Goal: Information Seeking & Learning: Check status

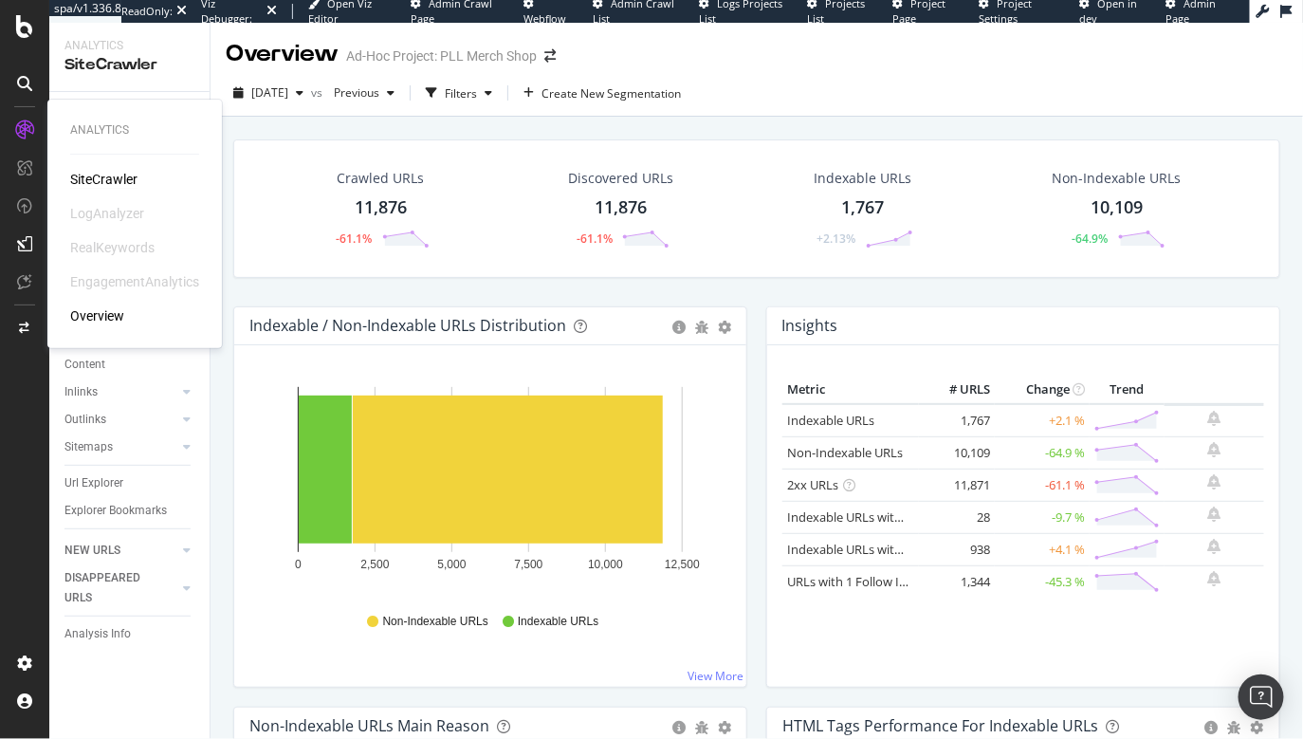
click at [31, 129] on icon at bounding box center [24, 129] width 19 height 19
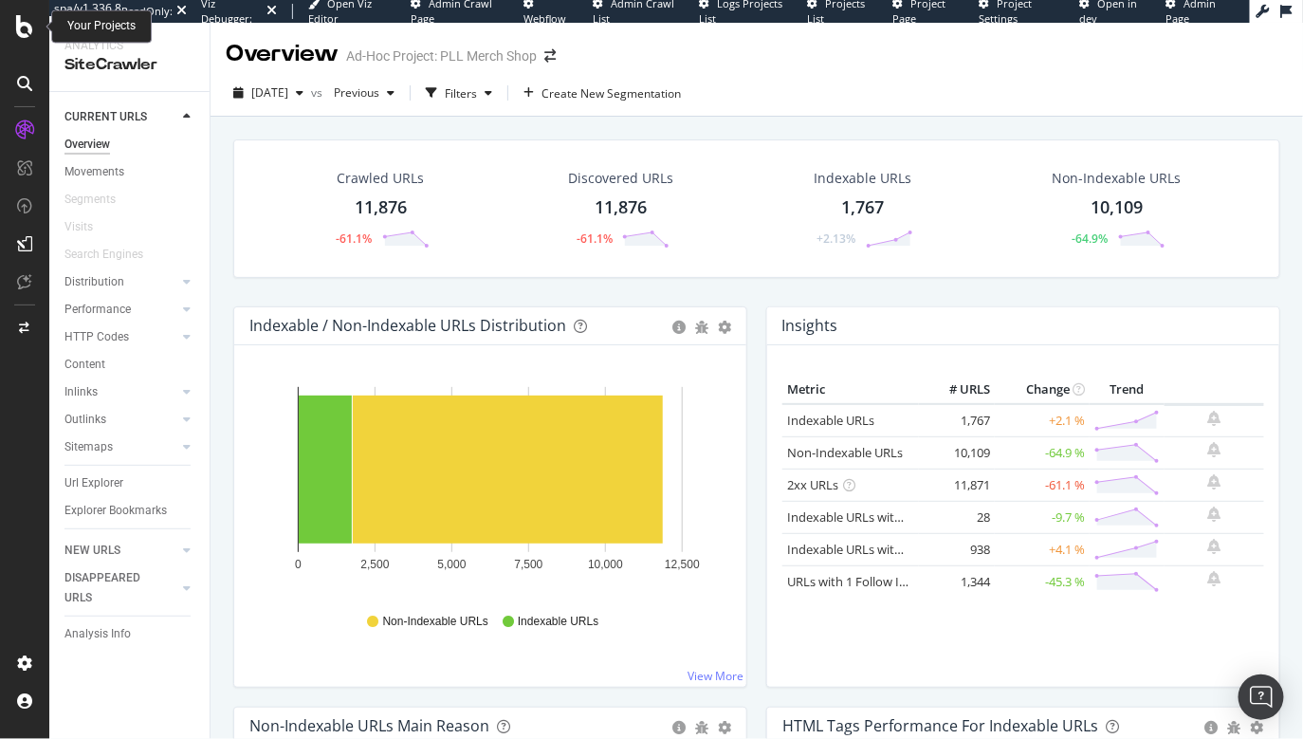
click at [31, 33] on icon at bounding box center [24, 26] width 17 height 23
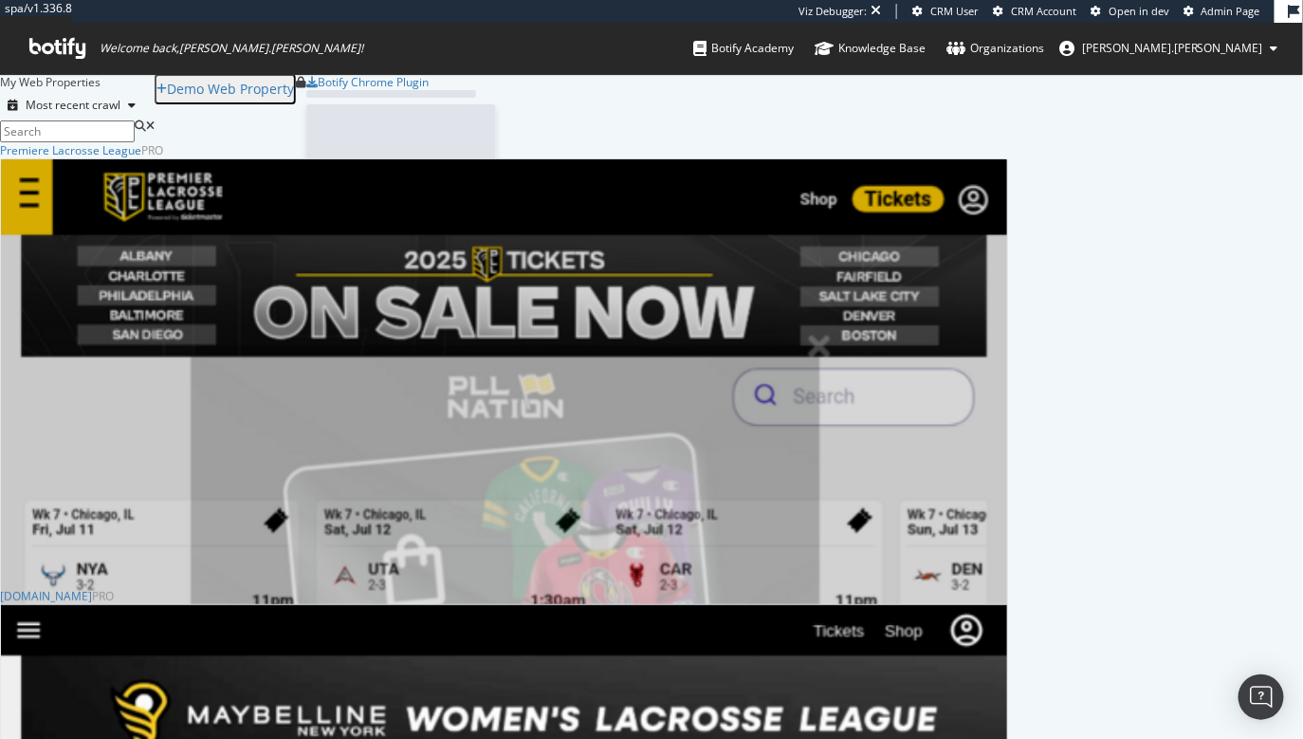
scroll to position [1441, 1007]
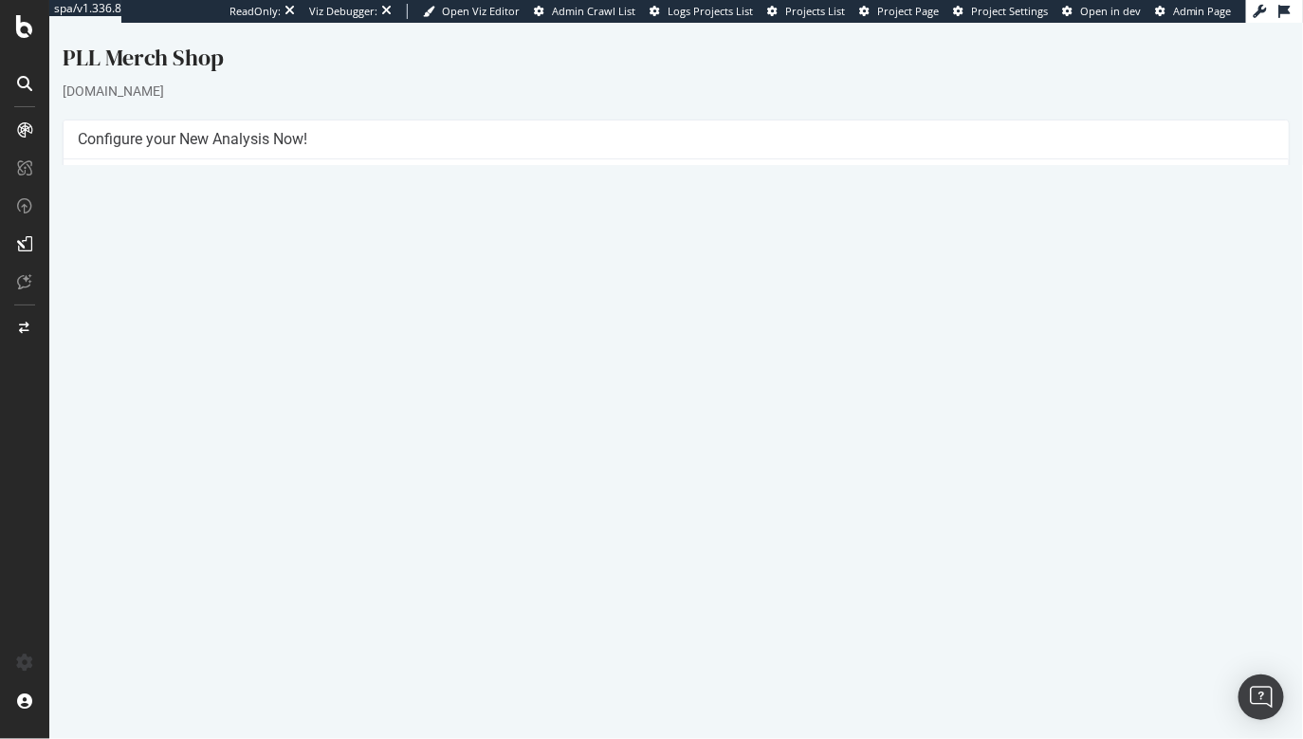
scroll to position [31, 0]
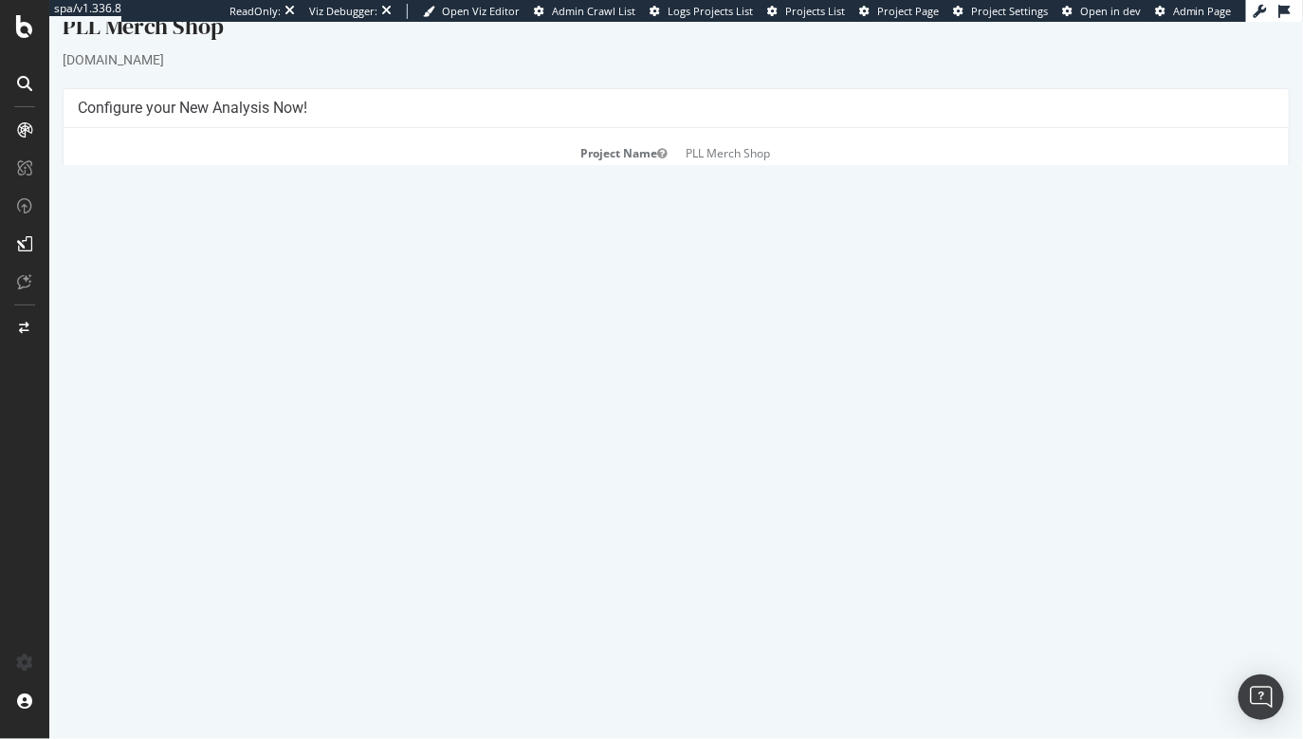
click at [125, 604] on link "[DATE] report" at bounding box center [127, 610] width 73 height 16
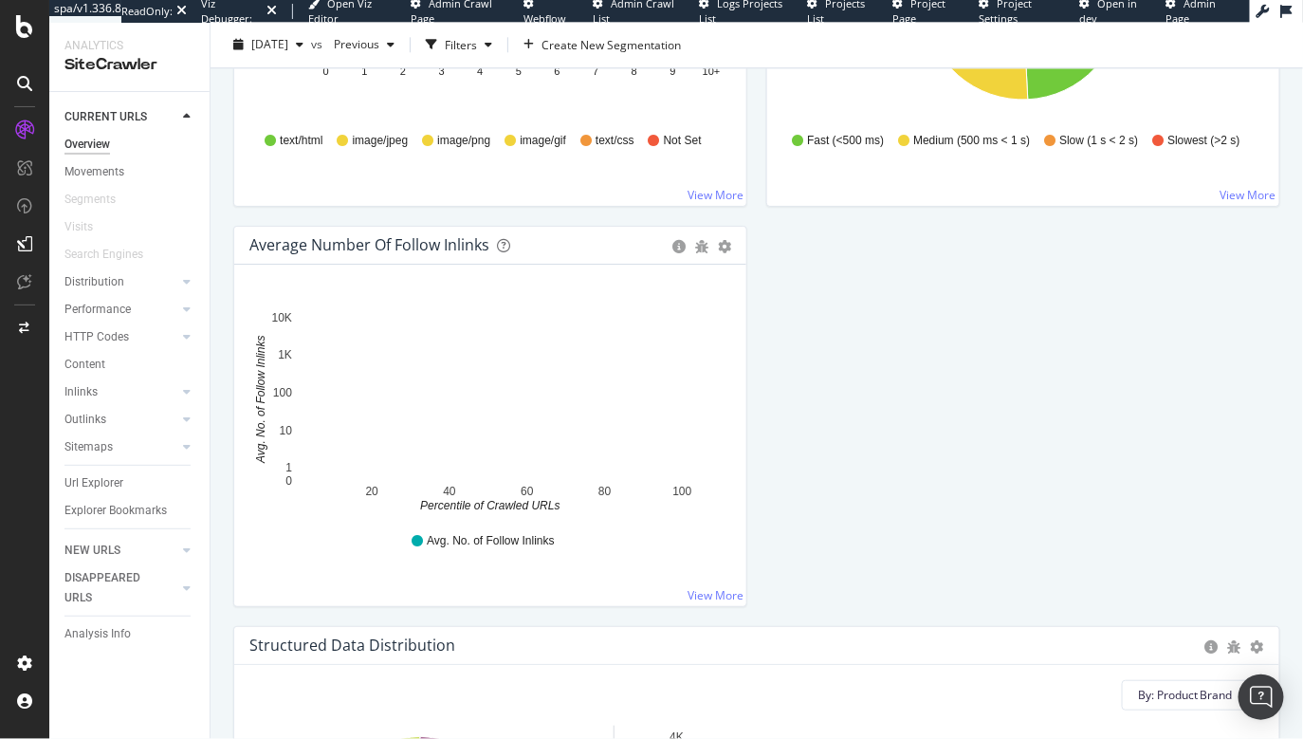
scroll to position [1630, 0]
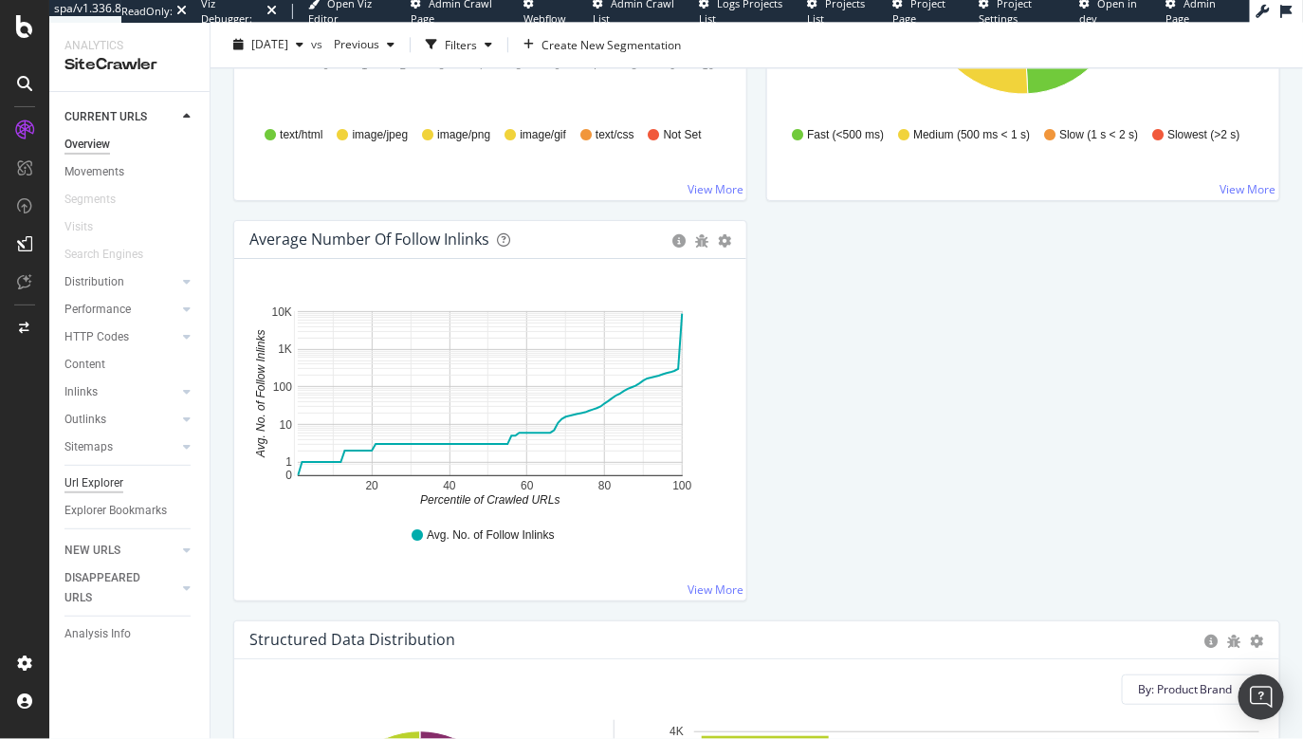
click at [97, 487] on div "Url Explorer" at bounding box center [93, 483] width 59 height 20
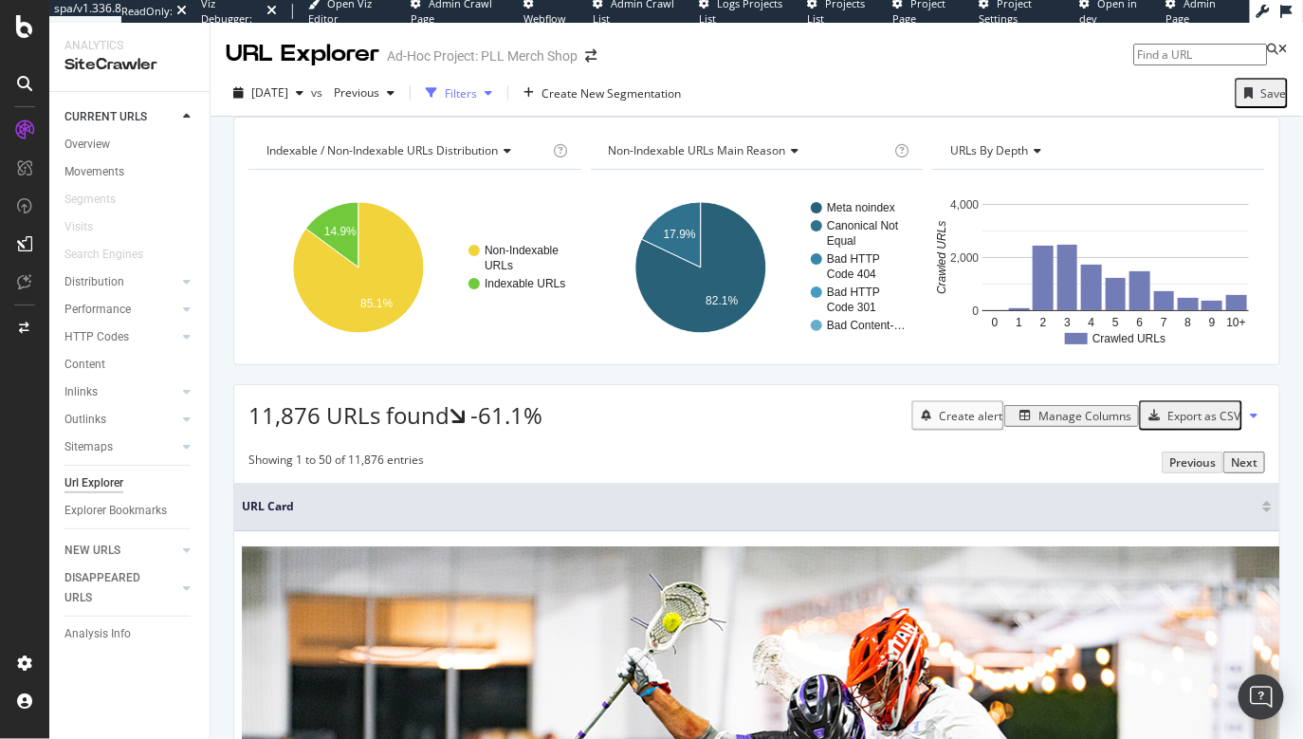
click at [477, 91] on div "Filters" at bounding box center [461, 93] width 32 height 16
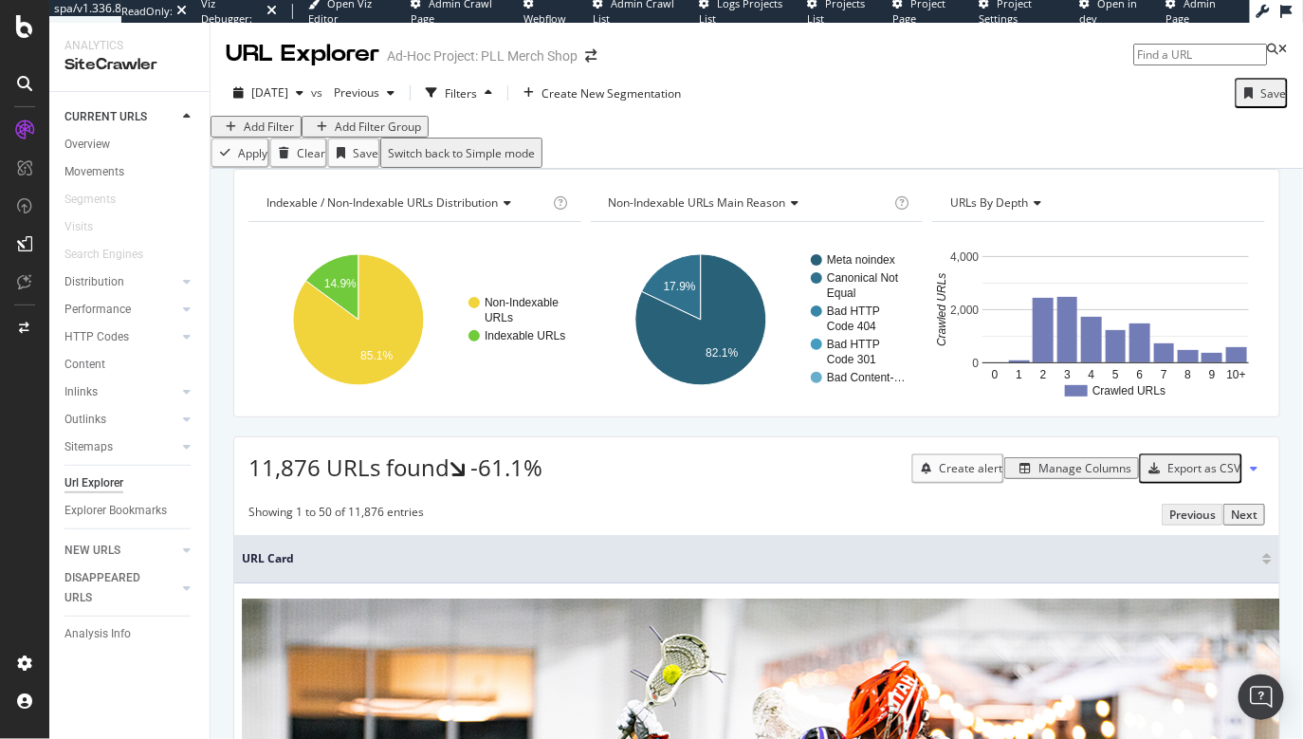
click at [271, 135] on div "Add Filter" at bounding box center [269, 127] width 50 height 16
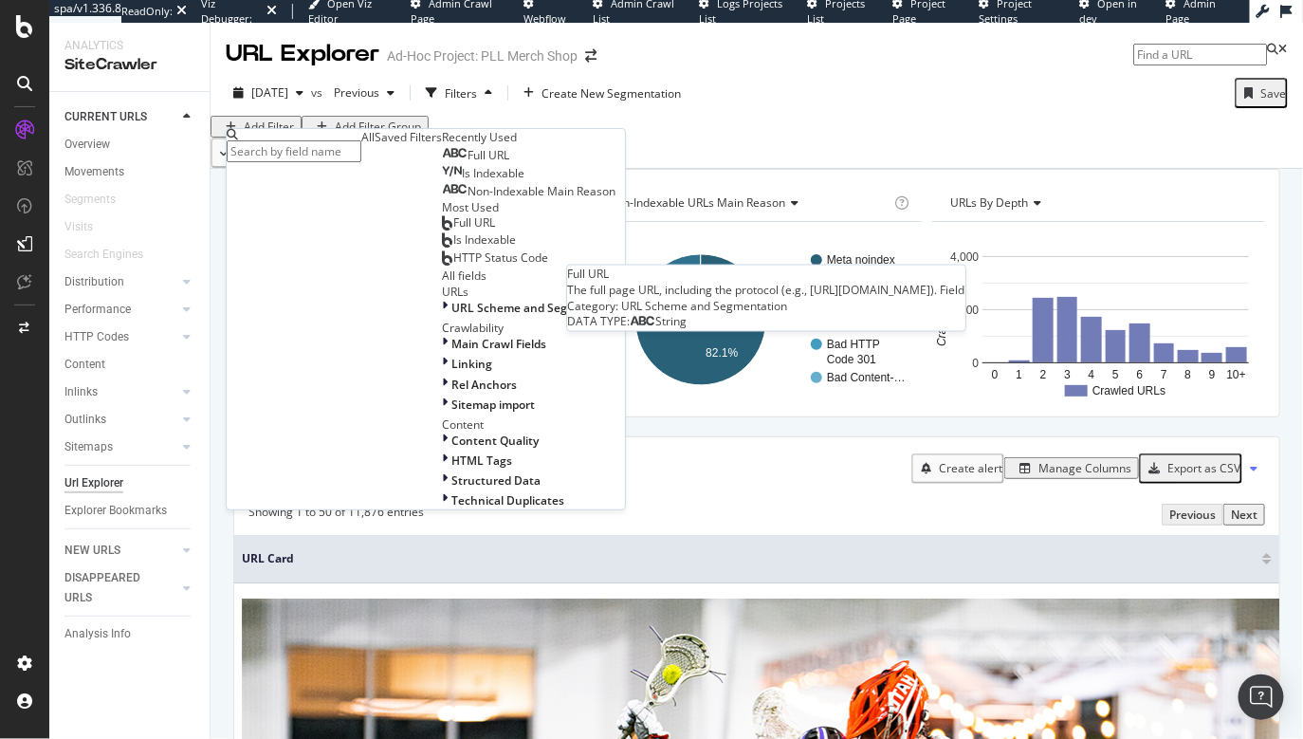
click at [467, 163] on span "Full URL" at bounding box center [488, 155] width 42 height 16
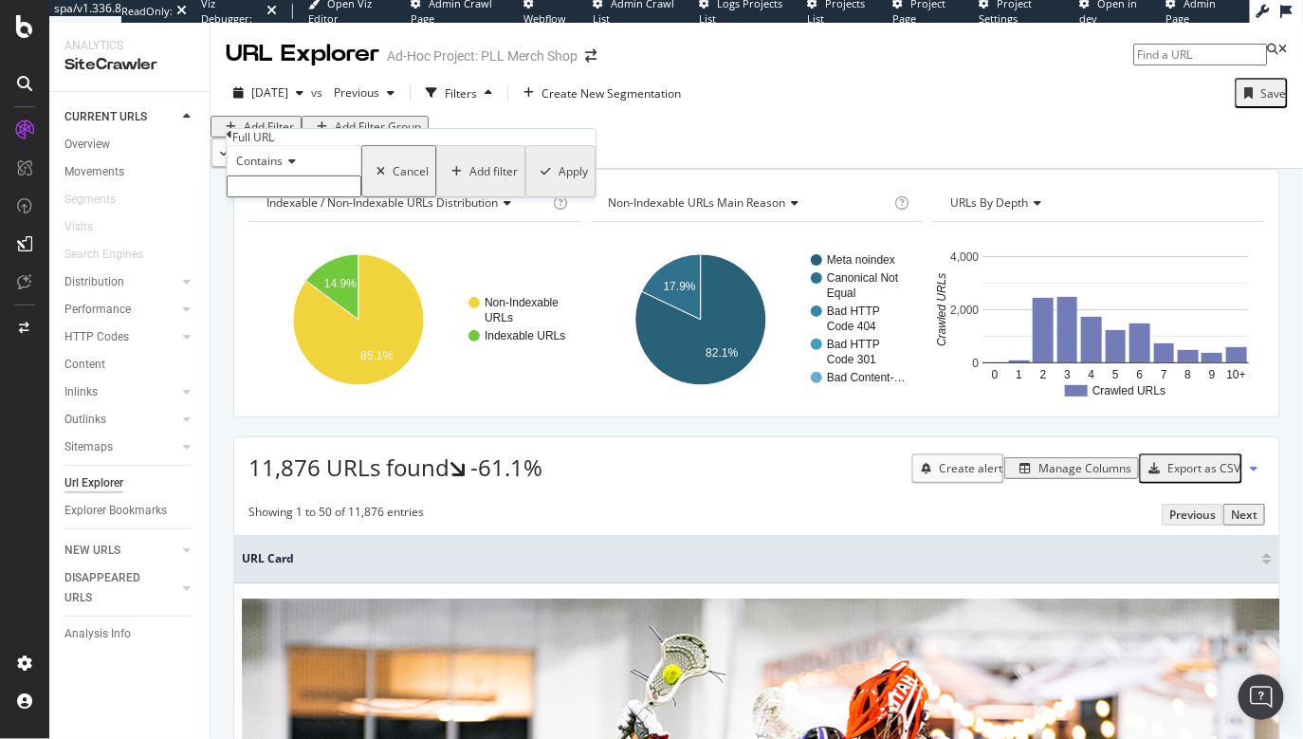
click at [313, 197] on input "text" at bounding box center [294, 186] width 135 height 22
type input "/product"
click at [558, 185] on div "Apply" at bounding box center [572, 177] width 29 height 16
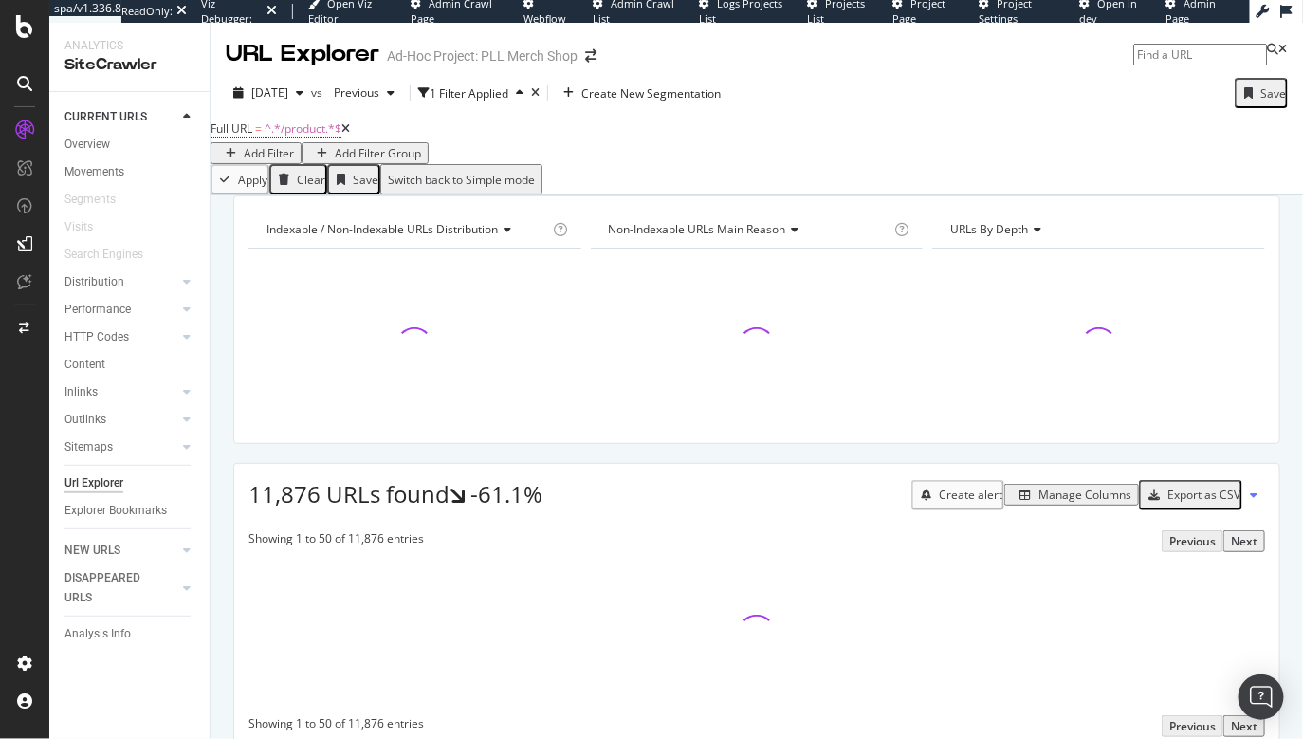
click at [294, 145] on div "Add Filter" at bounding box center [269, 153] width 50 height 16
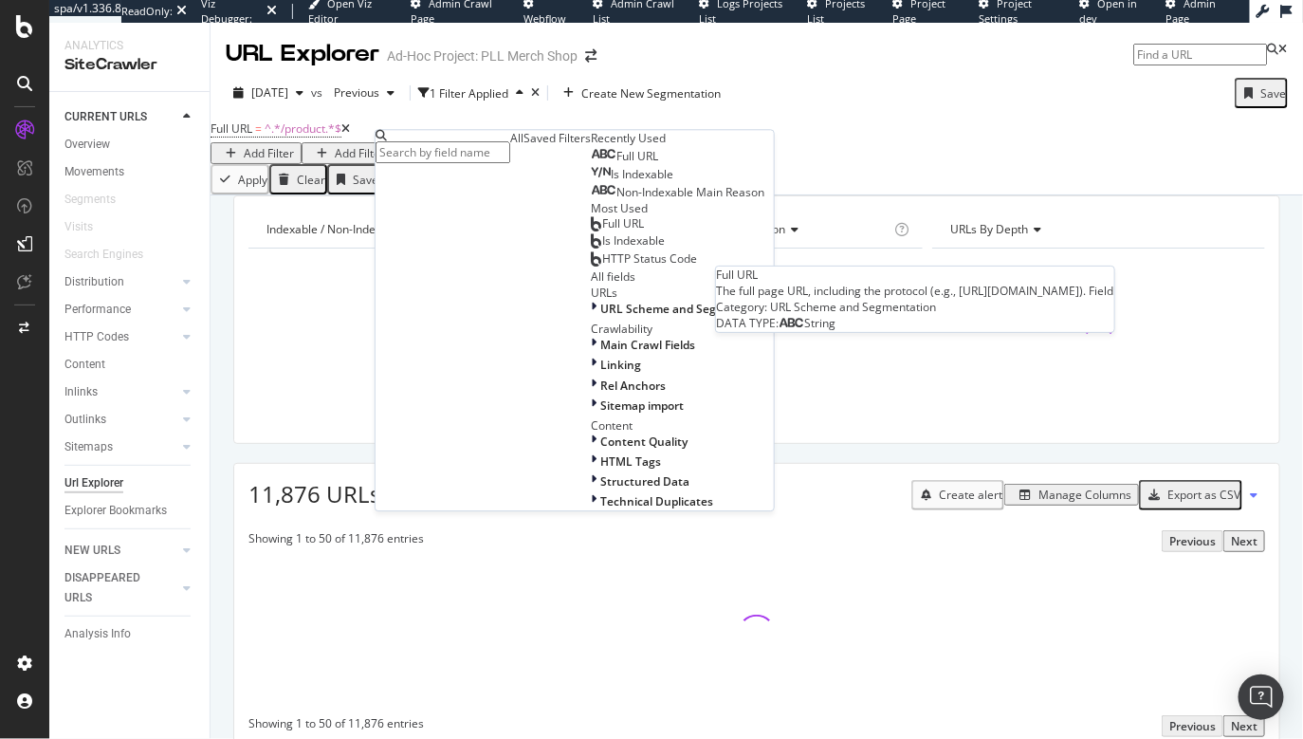
click at [591, 165] on div "Full URL" at bounding box center [624, 157] width 67 height 15
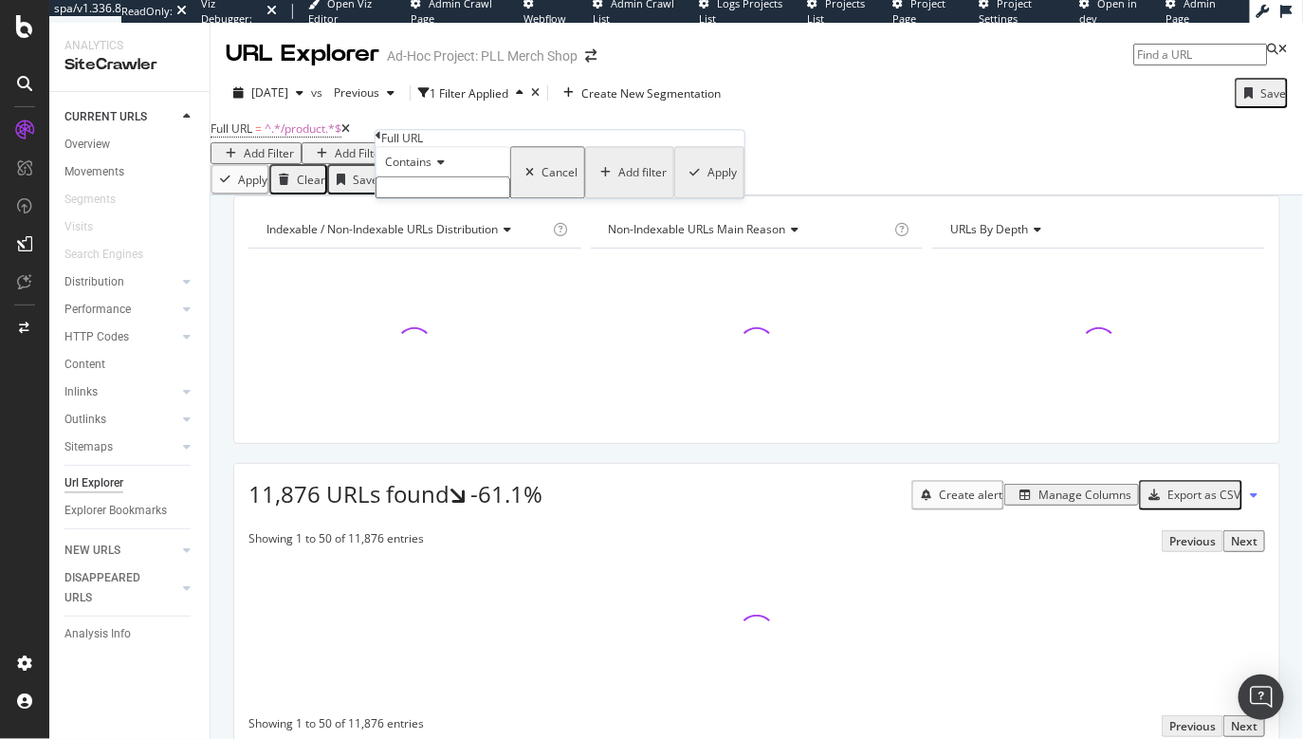
click at [436, 199] on input "text" at bounding box center [442, 188] width 135 height 22
type input "/collection"
click at [682, 184] on div "button" at bounding box center [695, 178] width 26 height 11
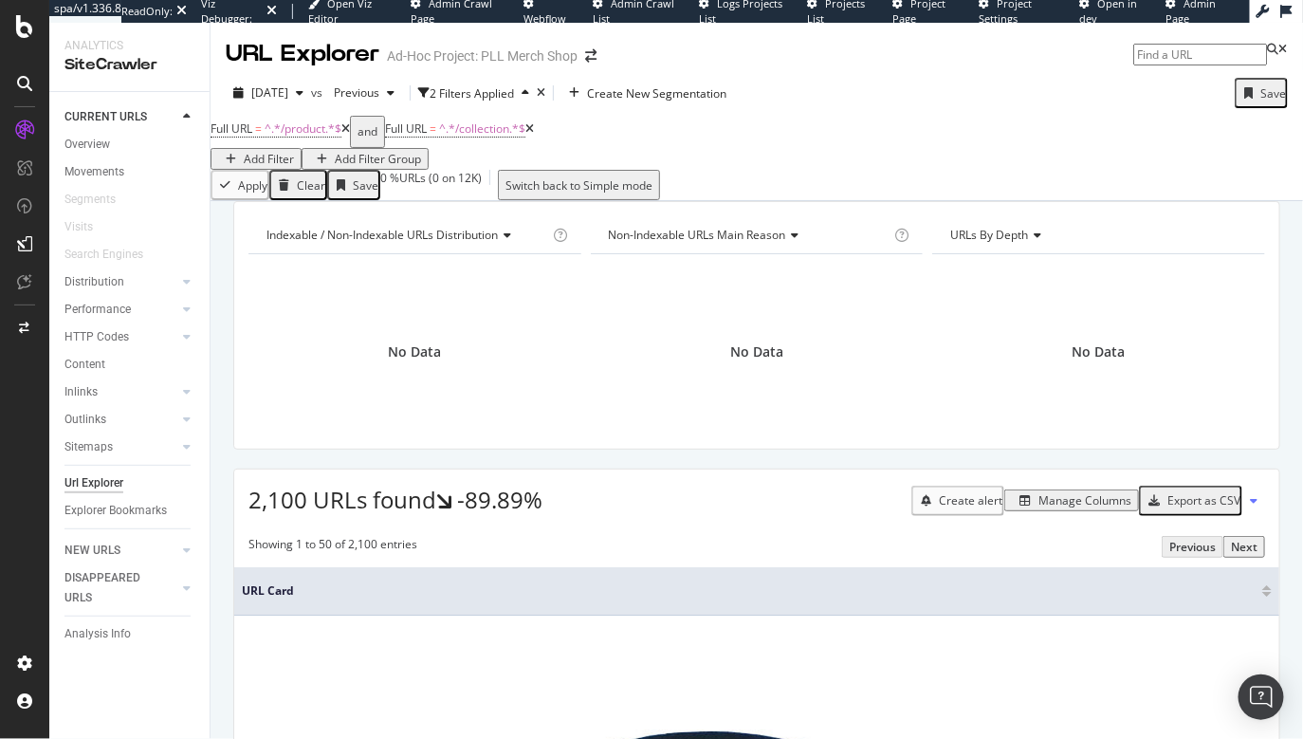
click at [1049, 508] on div "Manage Columns" at bounding box center [1084, 500] width 93 height 16
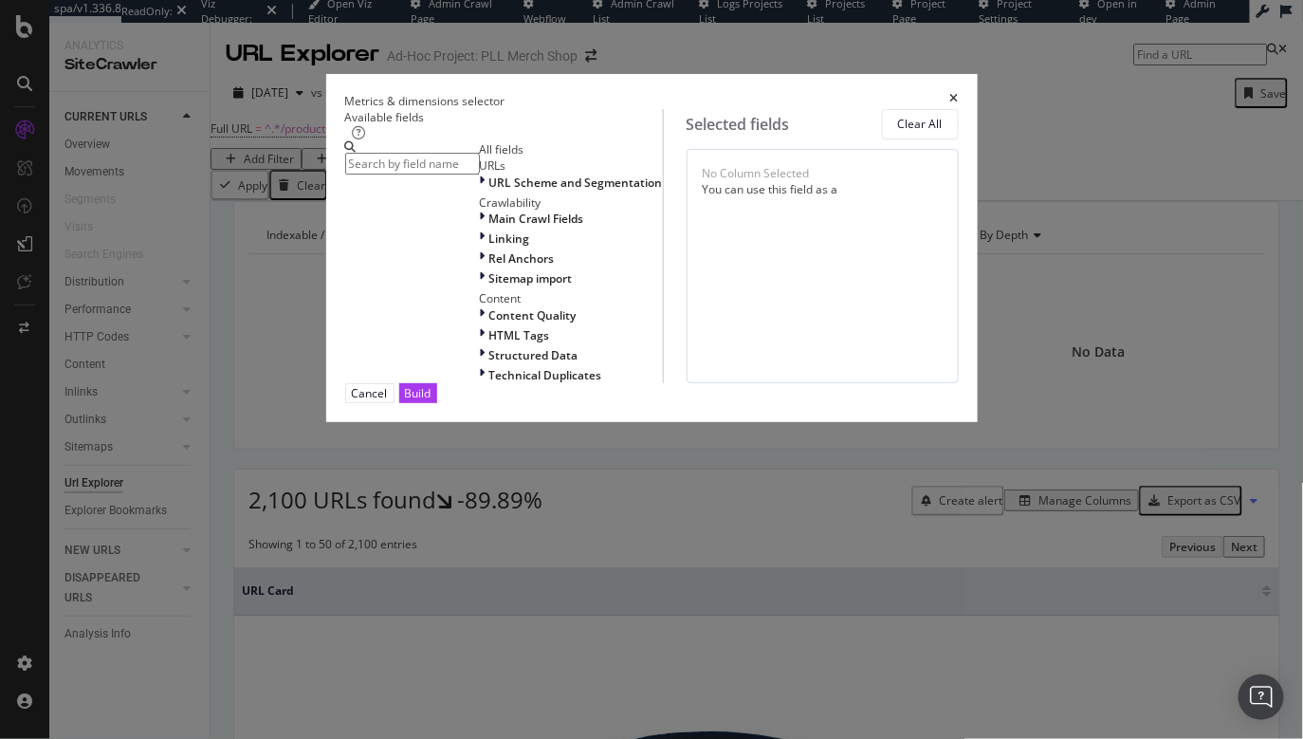
click at [478, 174] on input "modal" at bounding box center [412, 164] width 135 height 22
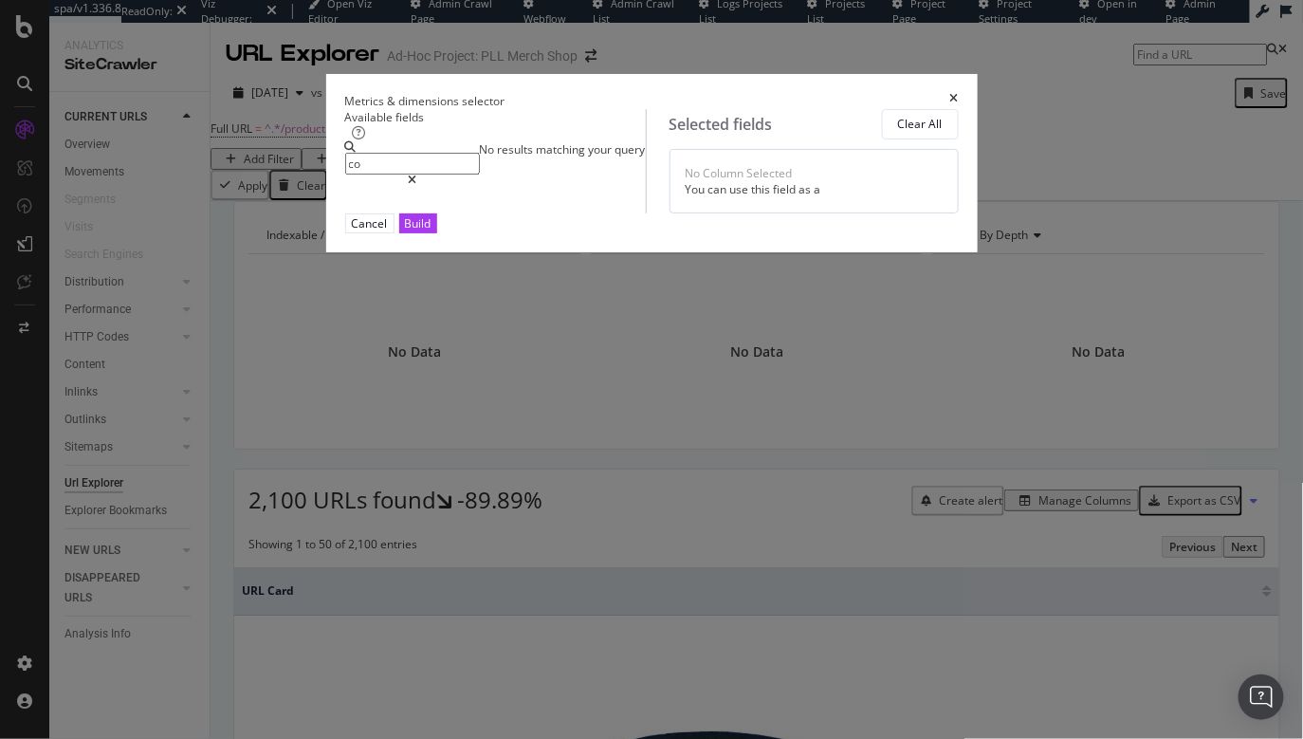
type input "c"
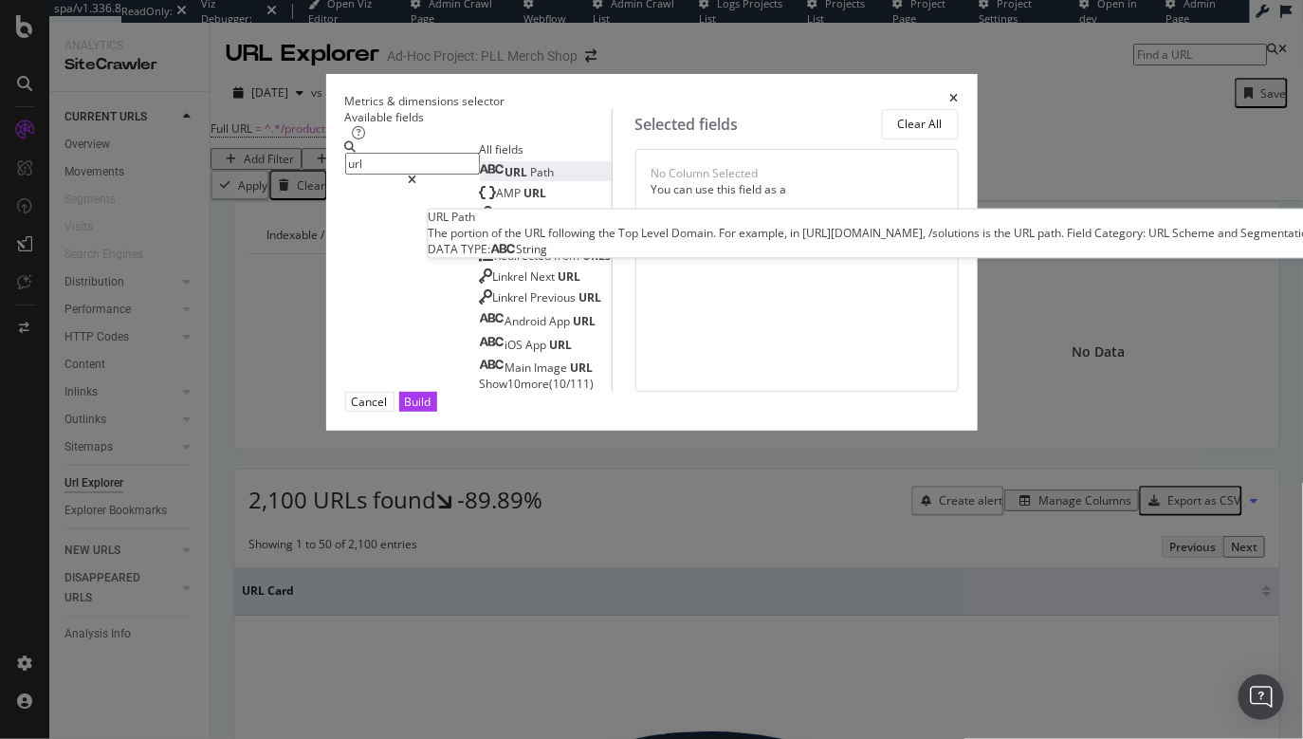
type input "url"
click at [480, 180] on div "URL Path" at bounding box center [517, 172] width 75 height 16
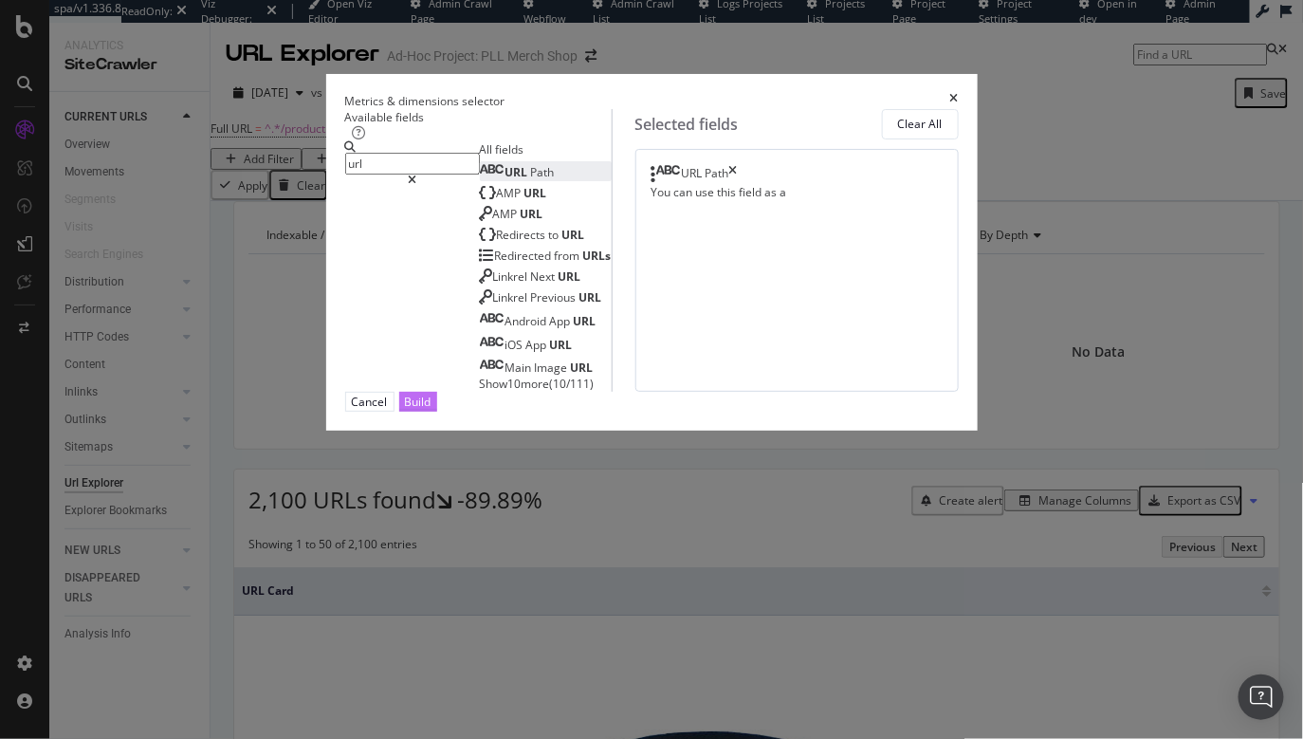
click at [431, 410] on div "Build" at bounding box center [418, 401] width 27 height 16
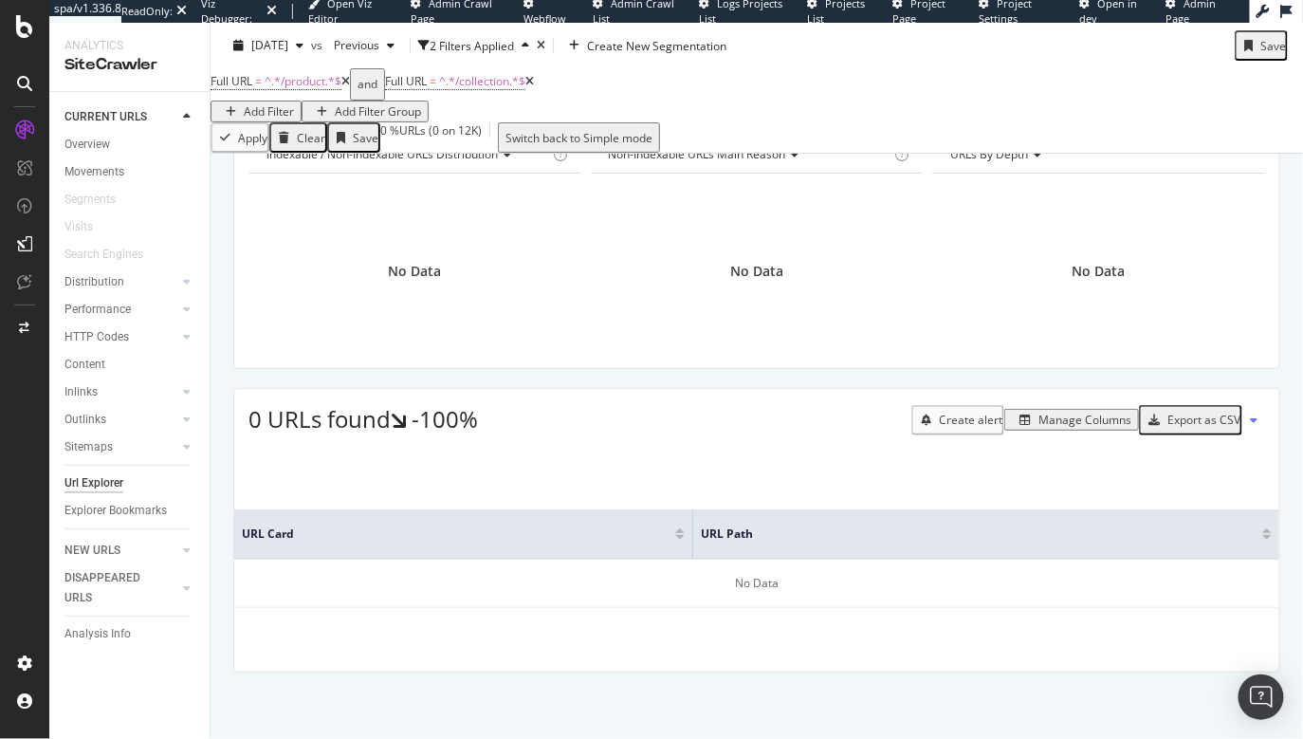
scroll to position [96, 0]
click at [1038, 428] on div "Manage Columns" at bounding box center [1084, 419] width 93 height 16
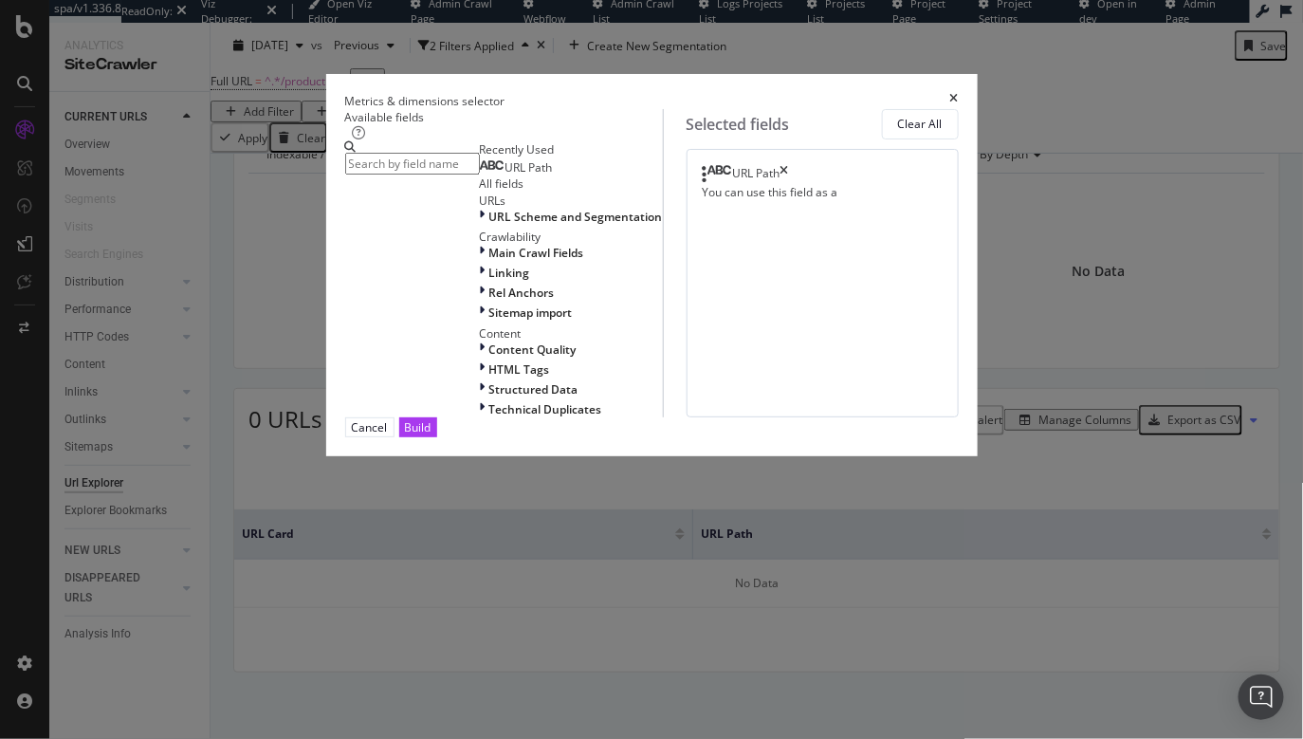
click at [789, 184] on icon "times" at bounding box center [784, 174] width 9 height 19
click at [375, 171] on input "modal" at bounding box center [412, 164] width 135 height 22
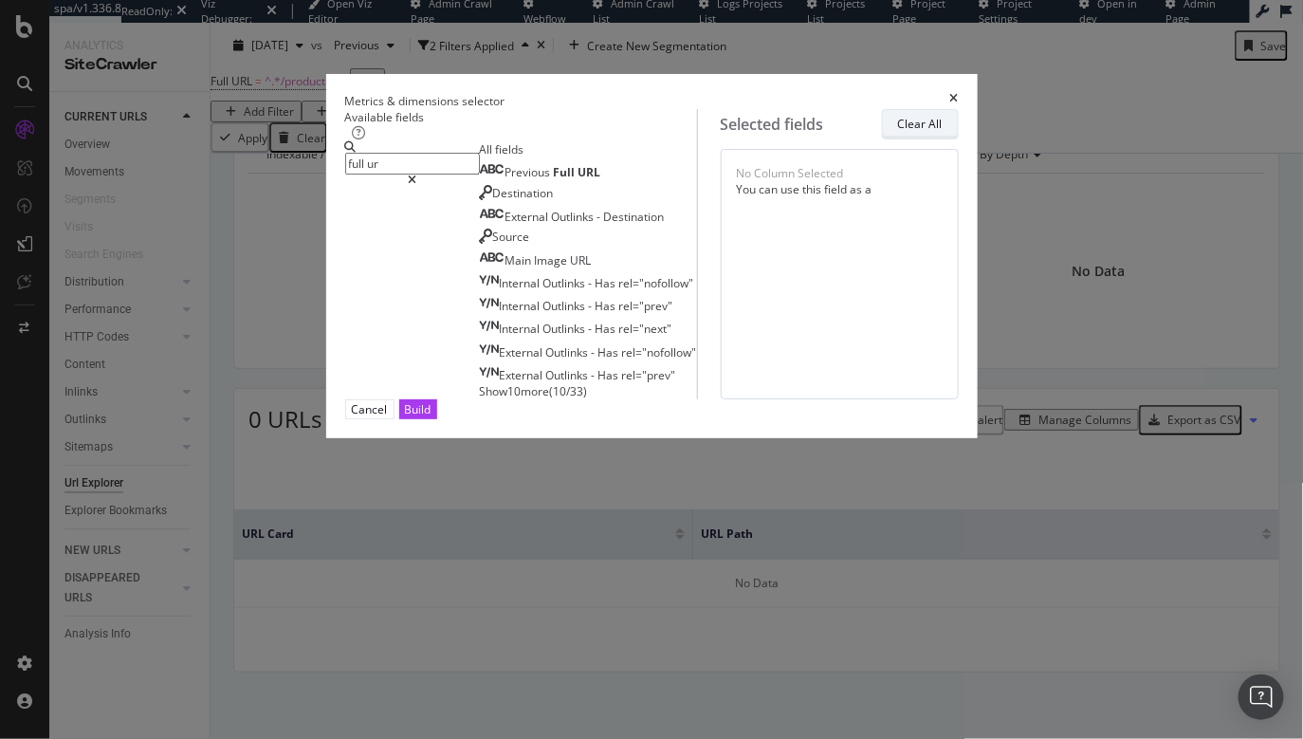
type input "full ur"
click at [942, 131] on div "Clear All" at bounding box center [920, 124] width 45 height 16
click at [959, 93] on icon "times" at bounding box center [954, 101] width 9 height 16
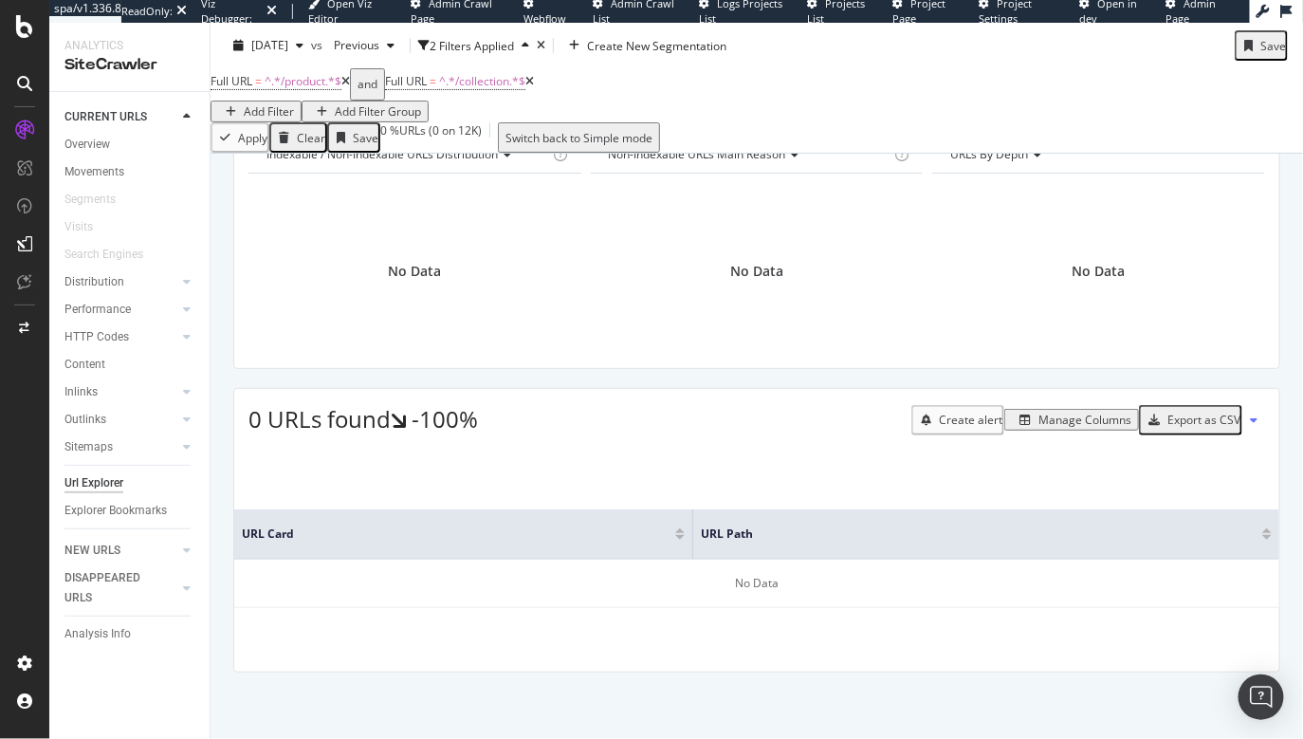
click at [1050, 428] on div "Manage Columns" at bounding box center [1084, 419] width 93 height 16
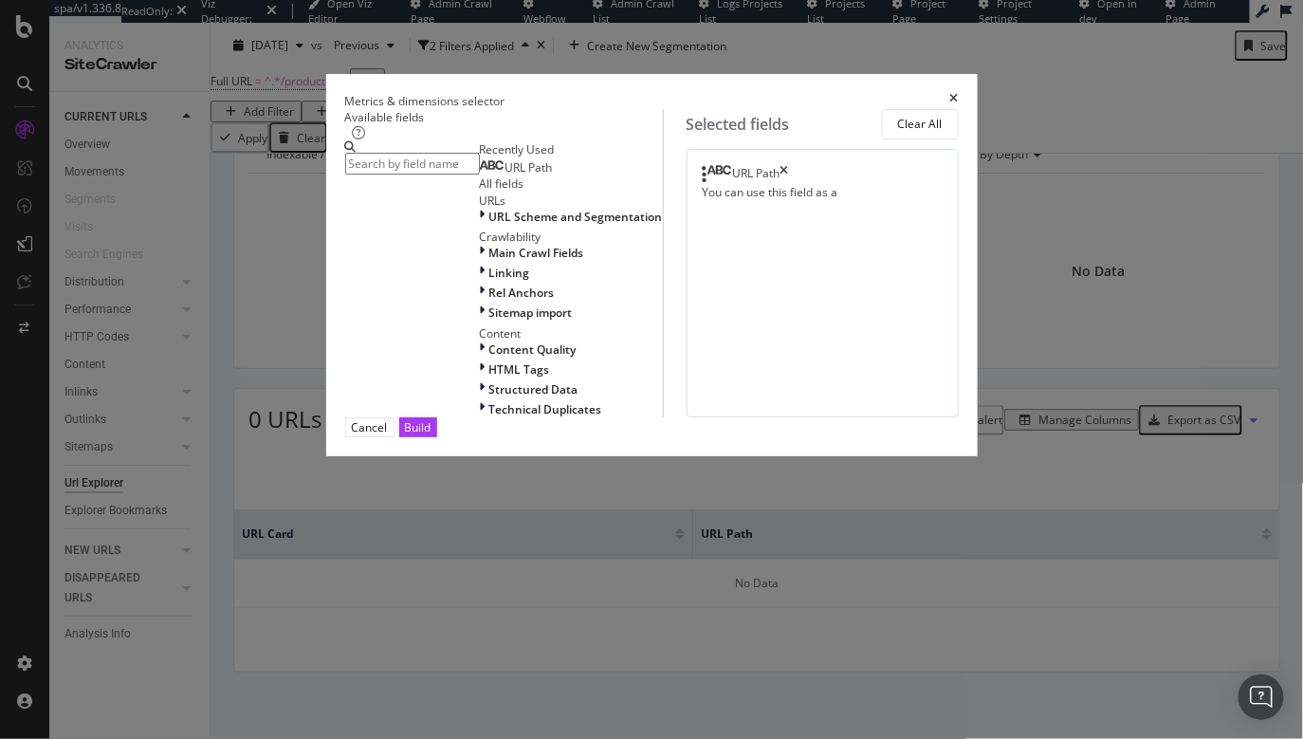
click at [780, 184] on div "URL Path" at bounding box center [756, 174] width 47 height 19
click at [789, 184] on icon "times" at bounding box center [784, 174] width 9 height 19
click at [353, 170] on input "modal" at bounding box center [412, 164] width 135 height 22
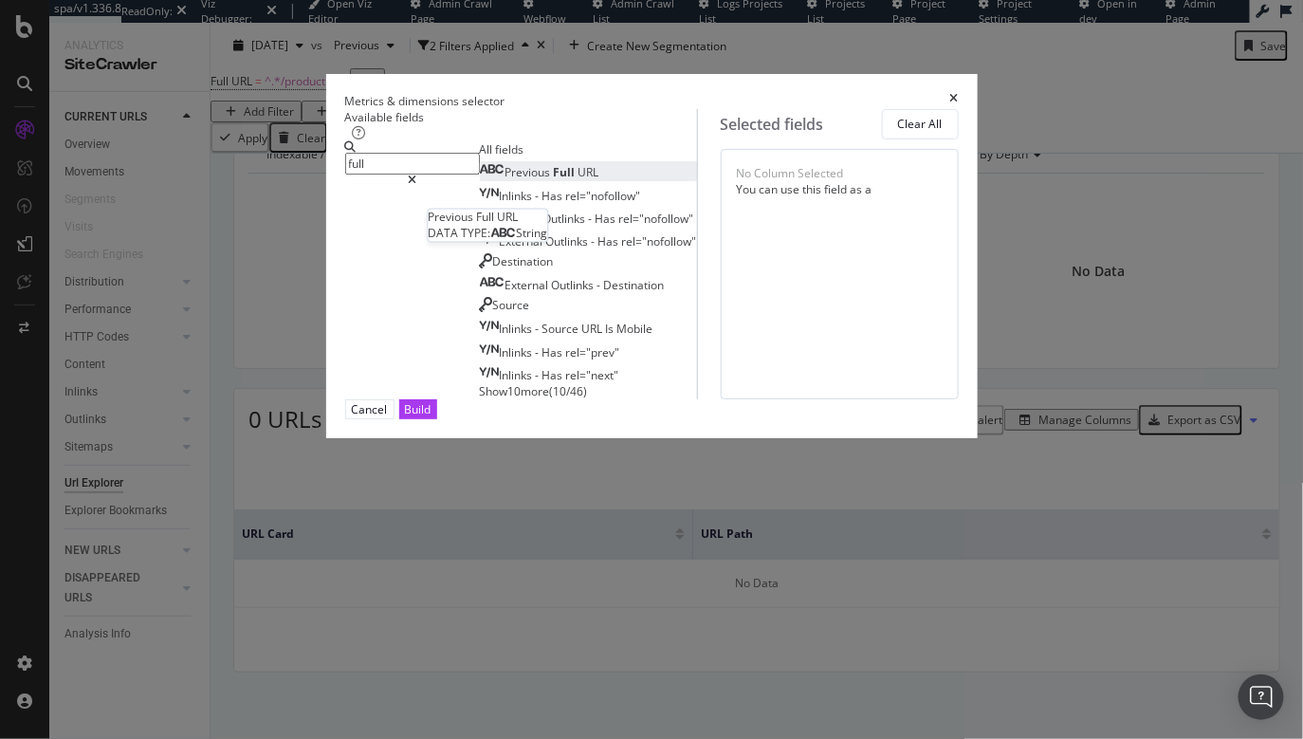
type input "full"
click at [480, 180] on div "Previous Full URL" at bounding box center [539, 172] width 119 height 16
click at [431, 417] on div "Build" at bounding box center [418, 409] width 27 height 16
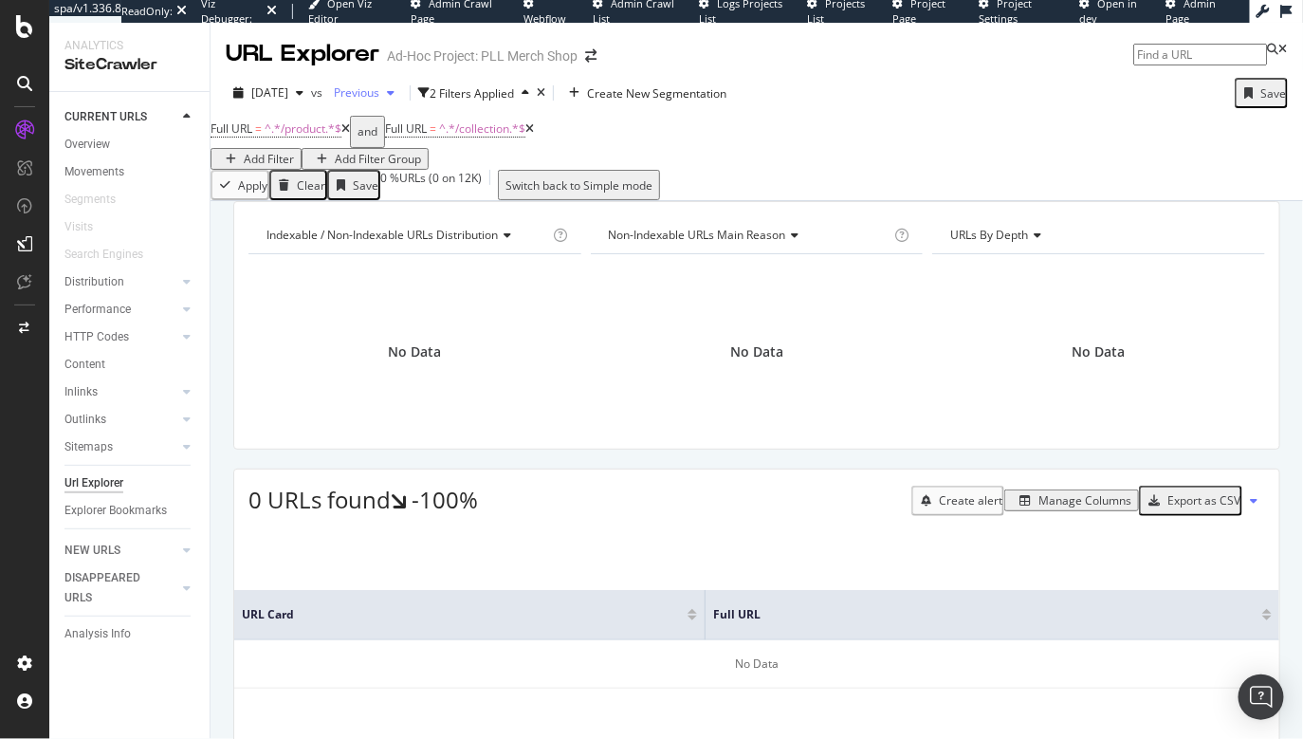
click at [379, 94] on span "Previous" at bounding box center [352, 92] width 53 height 16
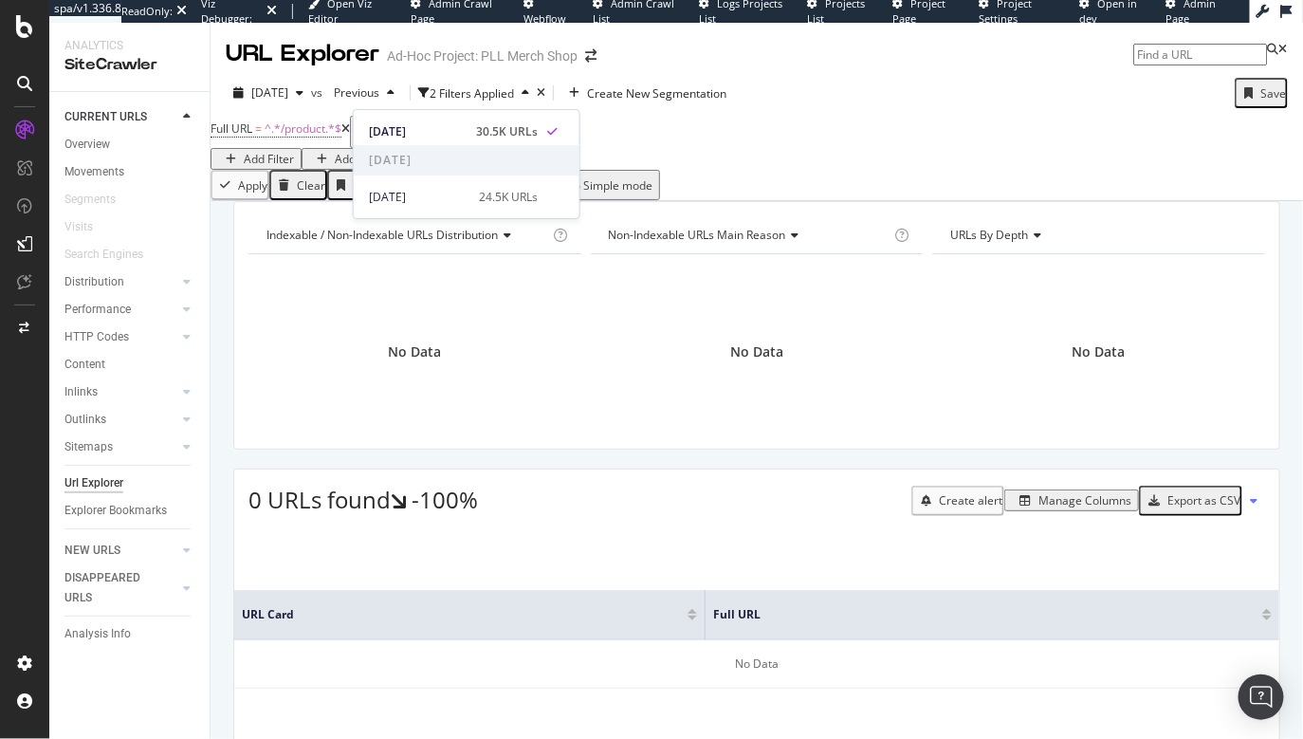
click at [761, 64] on div "URL Explorer Ad-Hoc Project: PLL Merch Shop" at bounding box center [756, 46] width 1092 height 47
click at [1076, 508] on div "Manage Columns" at bounding box center [1084, 500] width 93 height 16
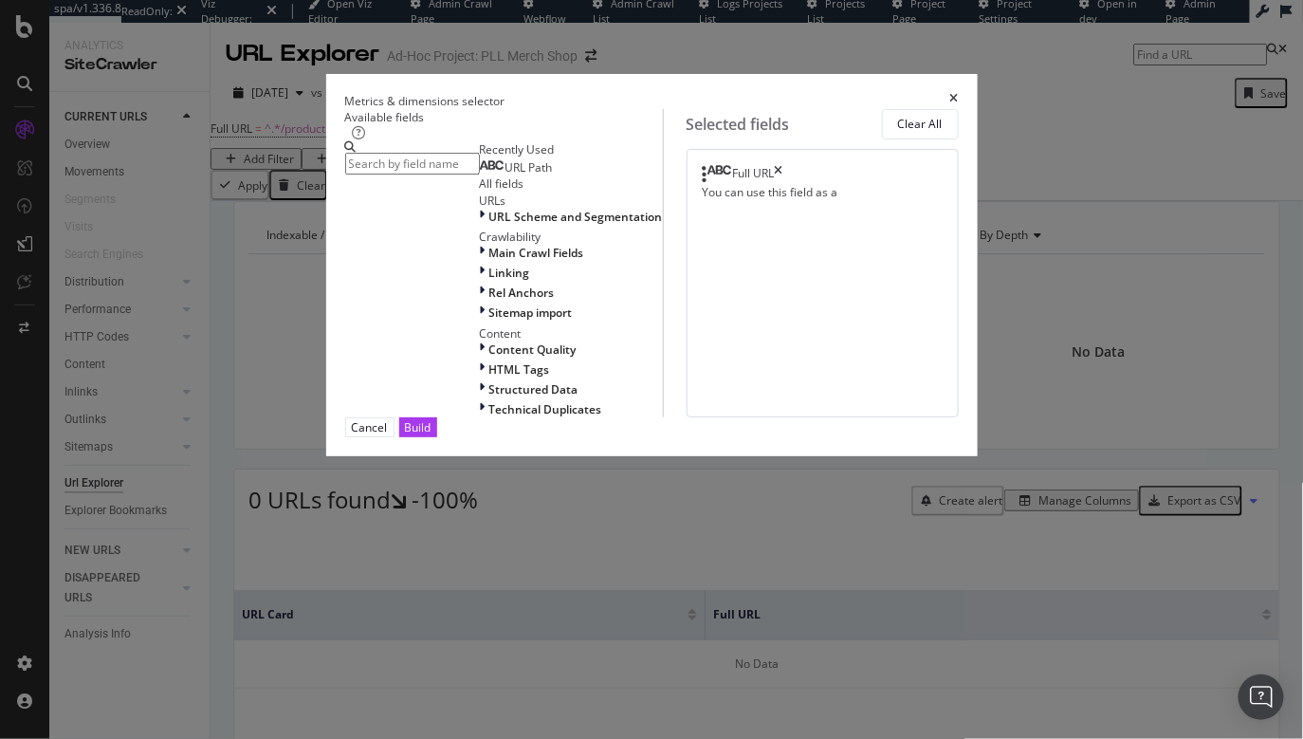
click at [783, 184] on icon "times" at bounding box center [779, 174] width 9 height 19
click at [431, 435] on div "Build" at bounding box center [418, 427] width 27 height 16
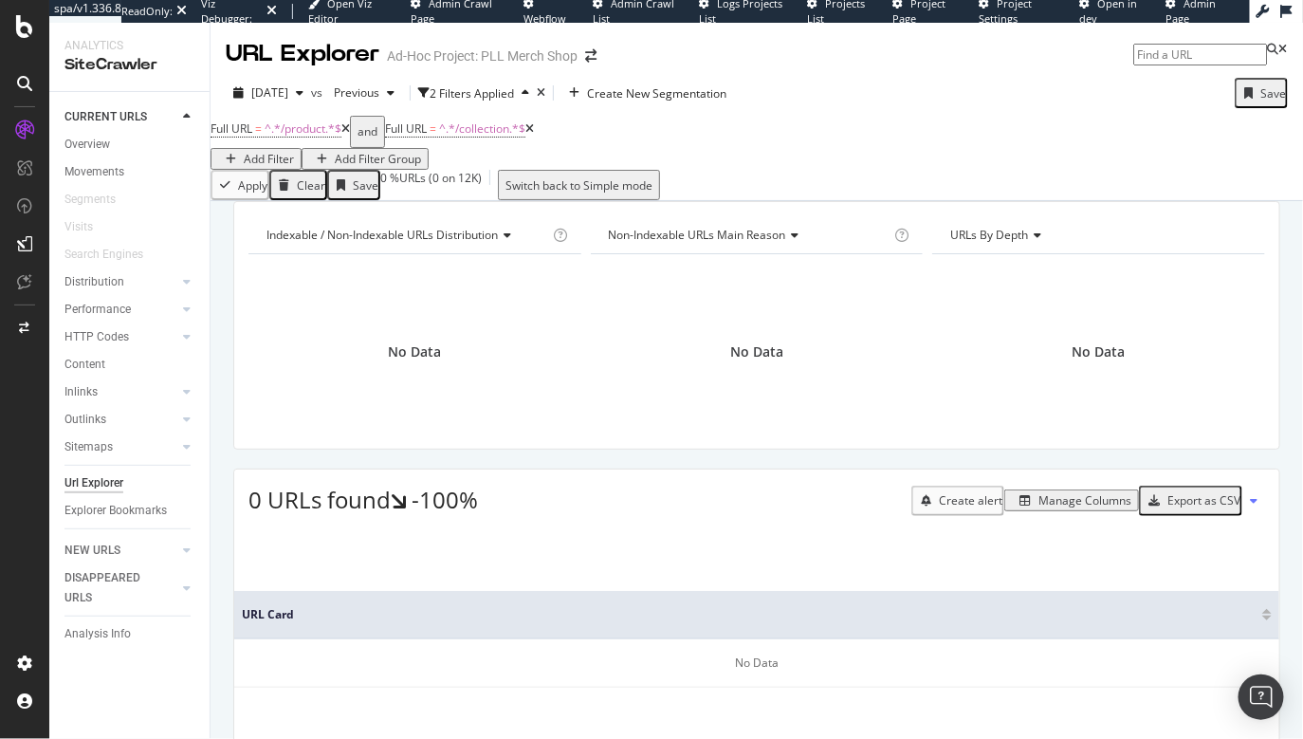
click at [534, 135] on icon at bounding box center [529, 128] width 9 height 11
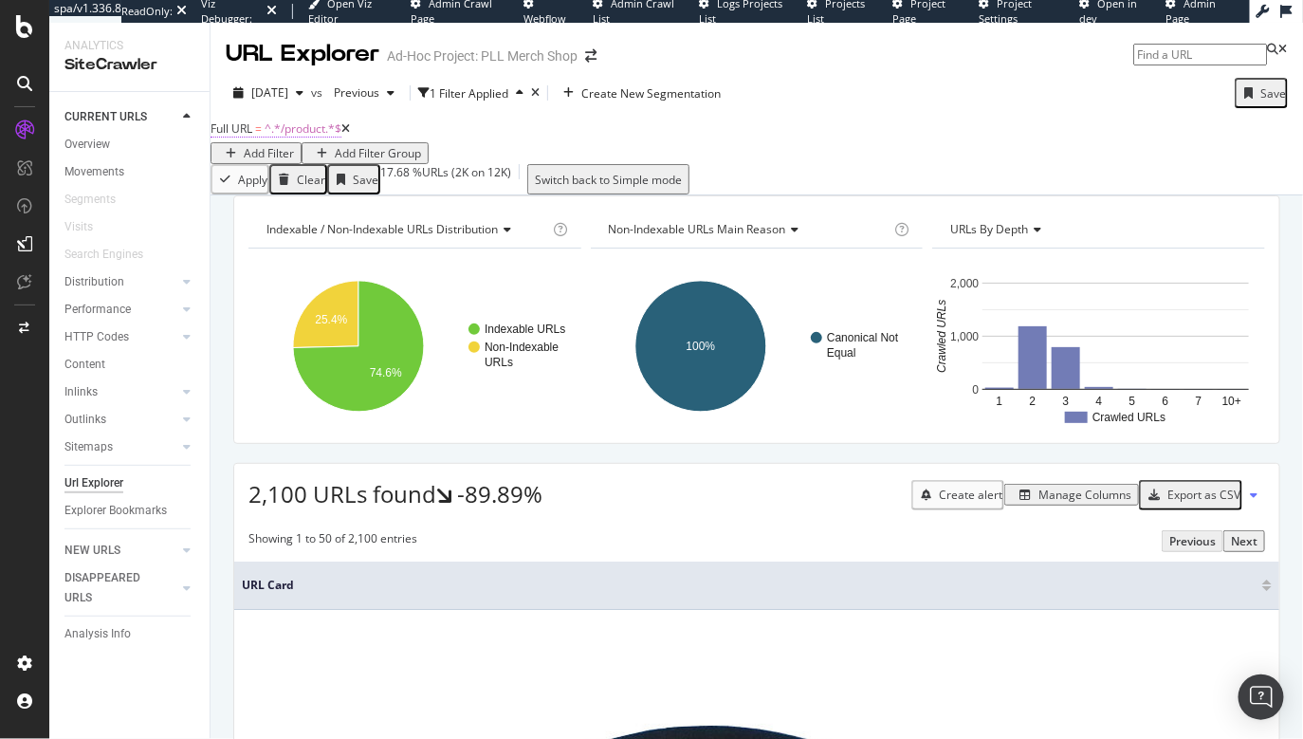
click at [317, 137] on span "^.*/product.*$" at bounding box center [303, 128] width 77 height 16
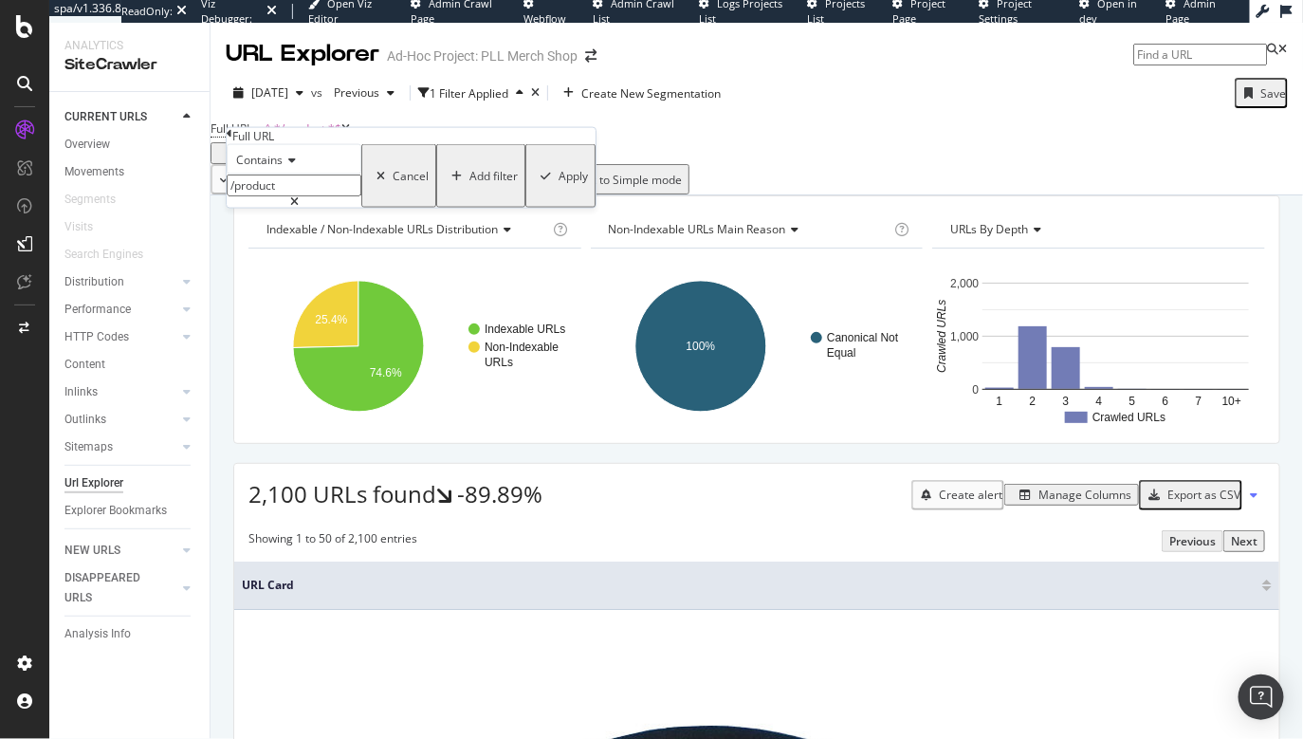
click at [289, 196] on input "/product" at bounding box center [294, 185] width 135 height 22
click at [278, 196] on input "/product" at bounding box center [294, 185] width 135 height 22
type input "/collection"
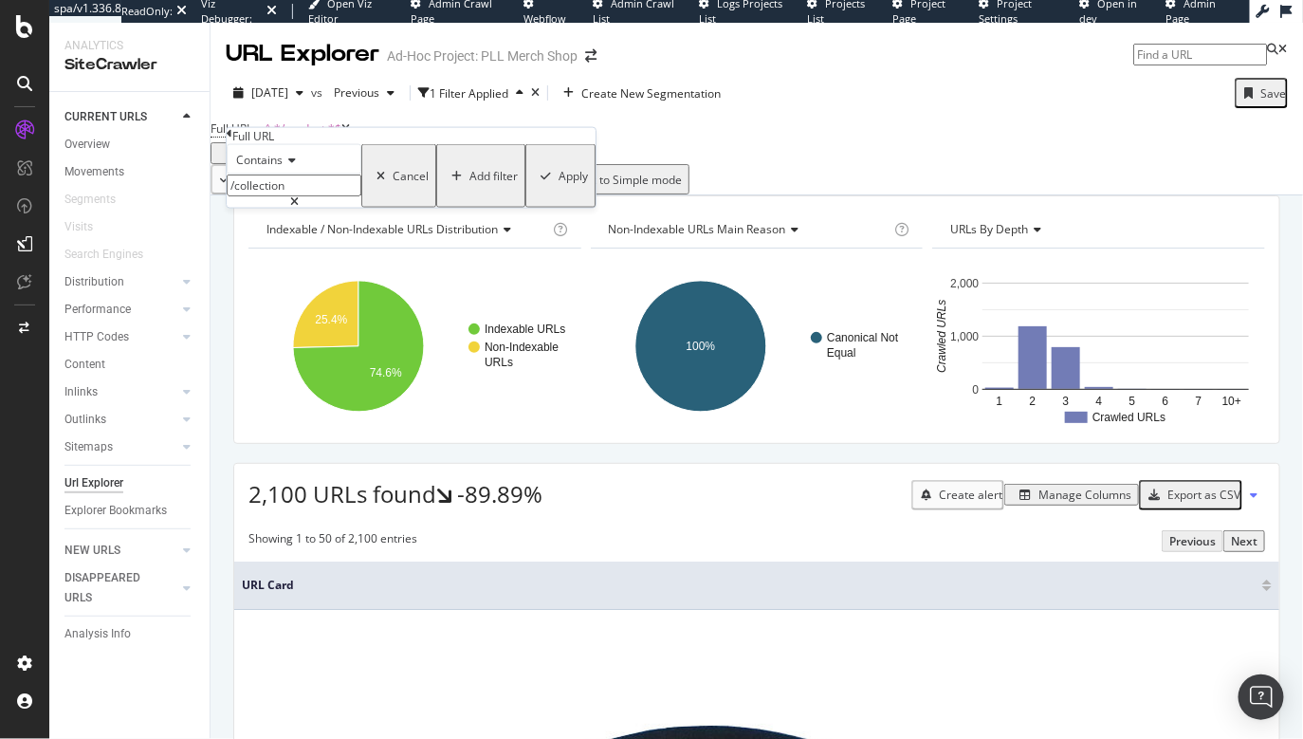
click at [558, 184] on div "Apply" at bounding box center [572, 176] width 29 height 16
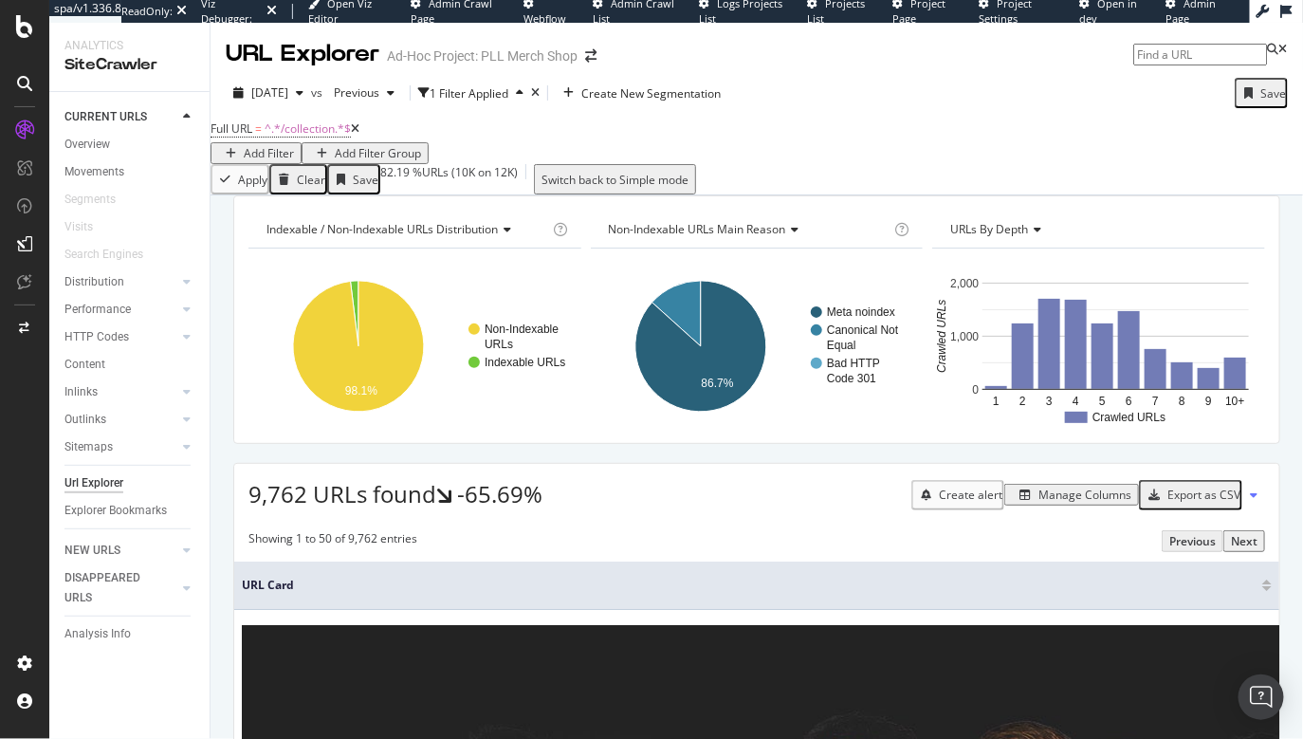
click at [294, 145] on div "Add Filter" at bounding box center [269, 153] width 50 height 16
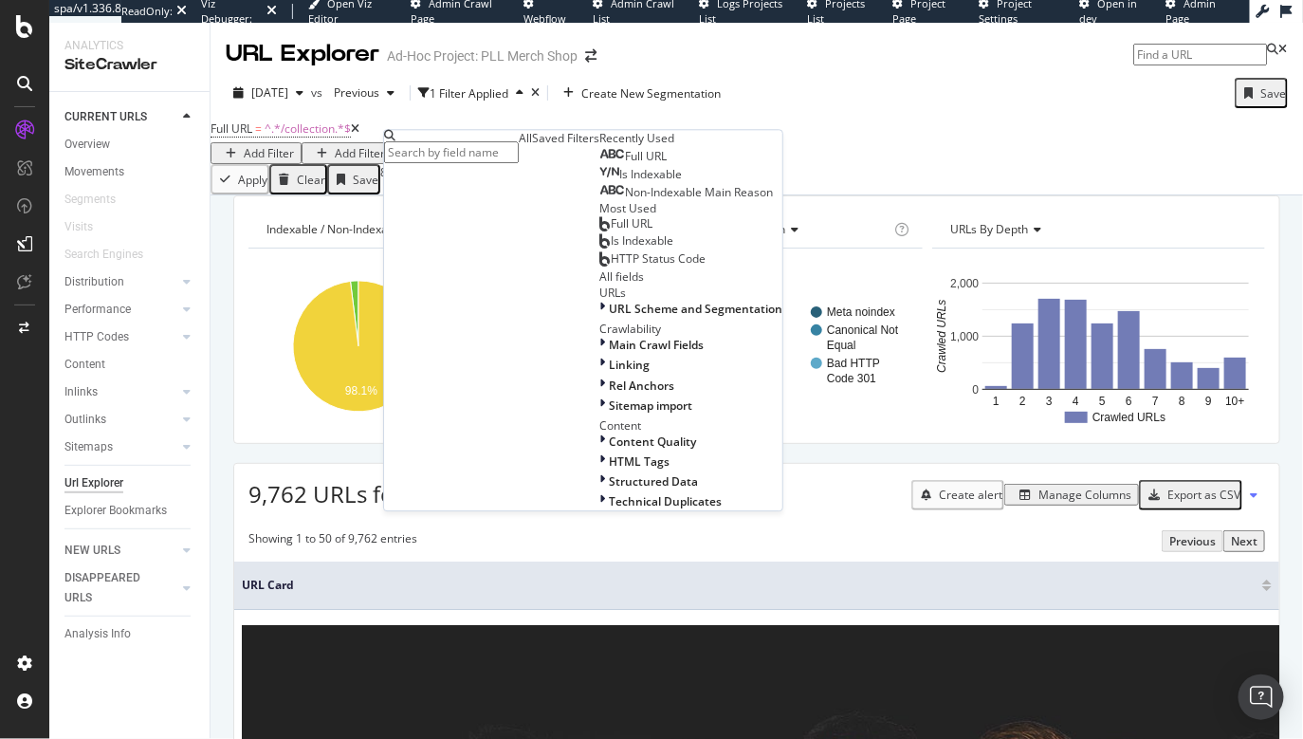
click at [625, 165] on span "Full URL" at bounding box center [646, 157] width 42 height 16
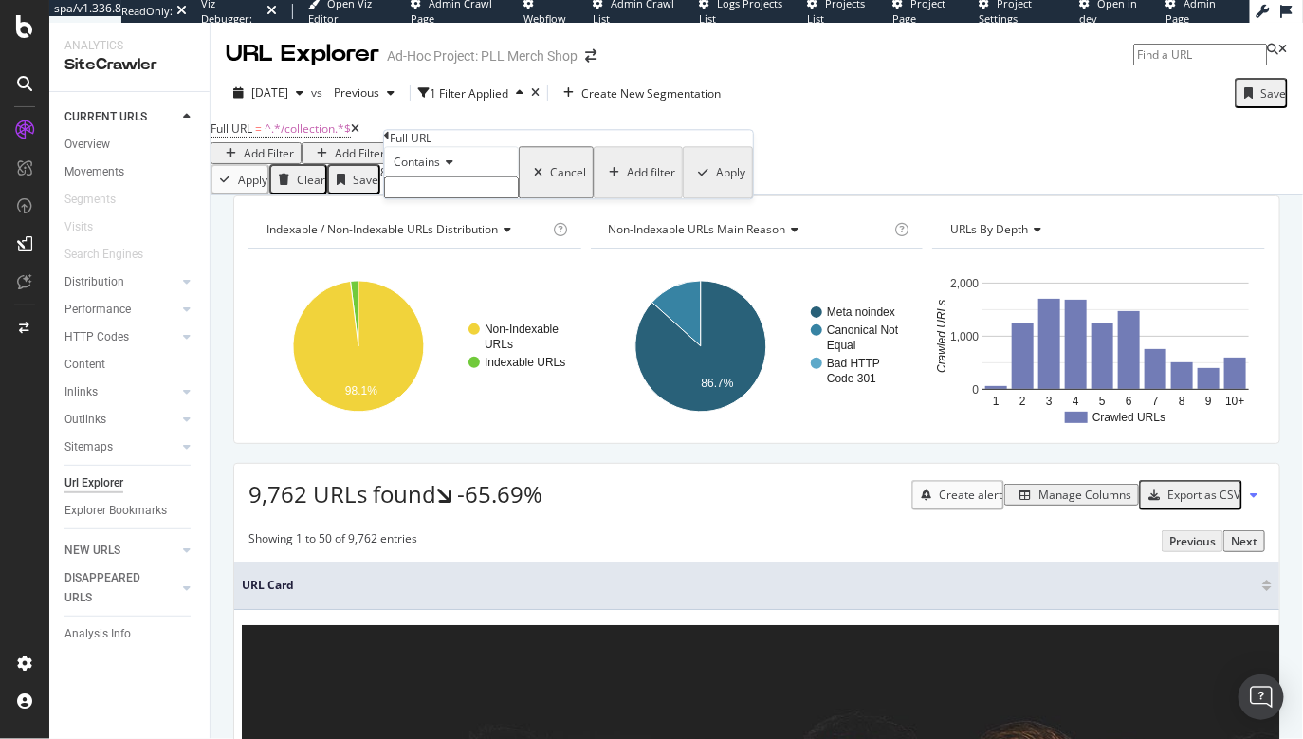
click at [457, 199] on input "text" at bounding box center [451, 188] width 135 height 22
type input "/product"
click at [716, 187] on div "Apply" at bounding box center [730, 179] width 29 height 16
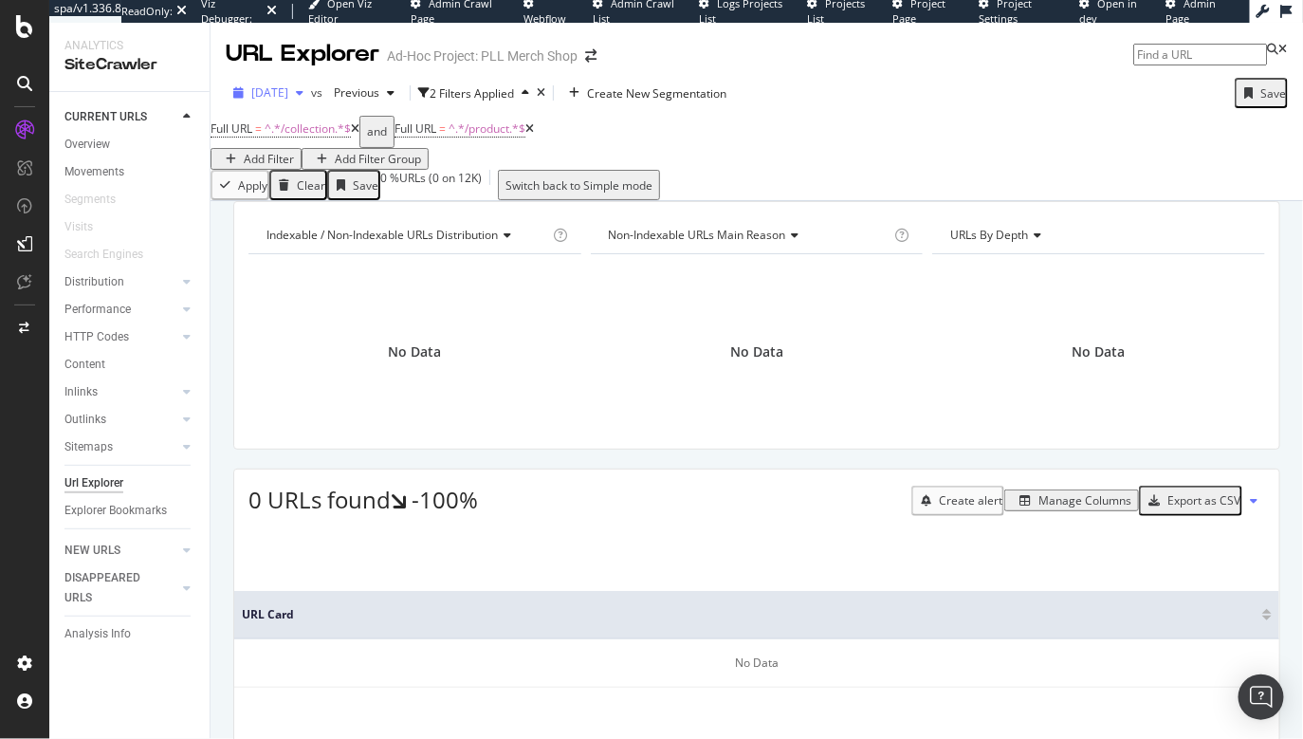
click at [288, 96] on span "[DATE]" at bounding box center [269, 92] width 37 height 16
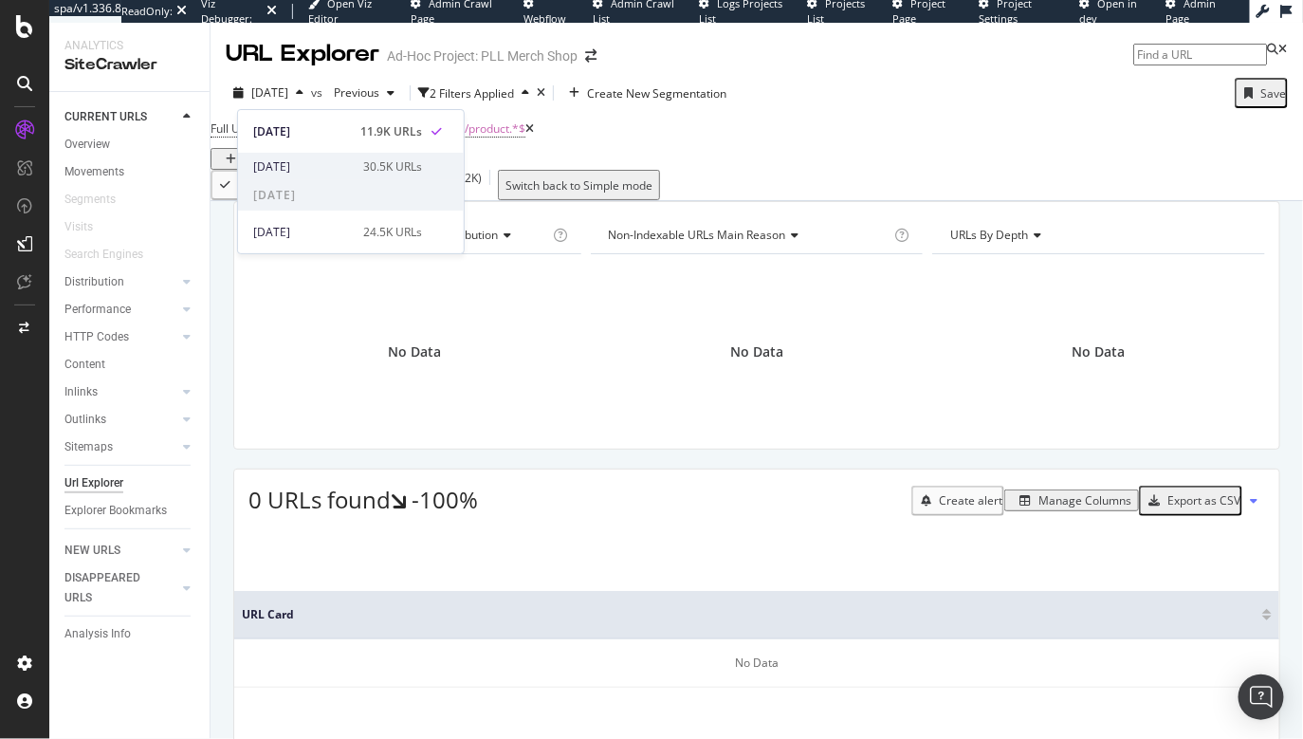
click at [300, 162] on div "[DATE]" at bounding box center [302, 166] width 99 height 17
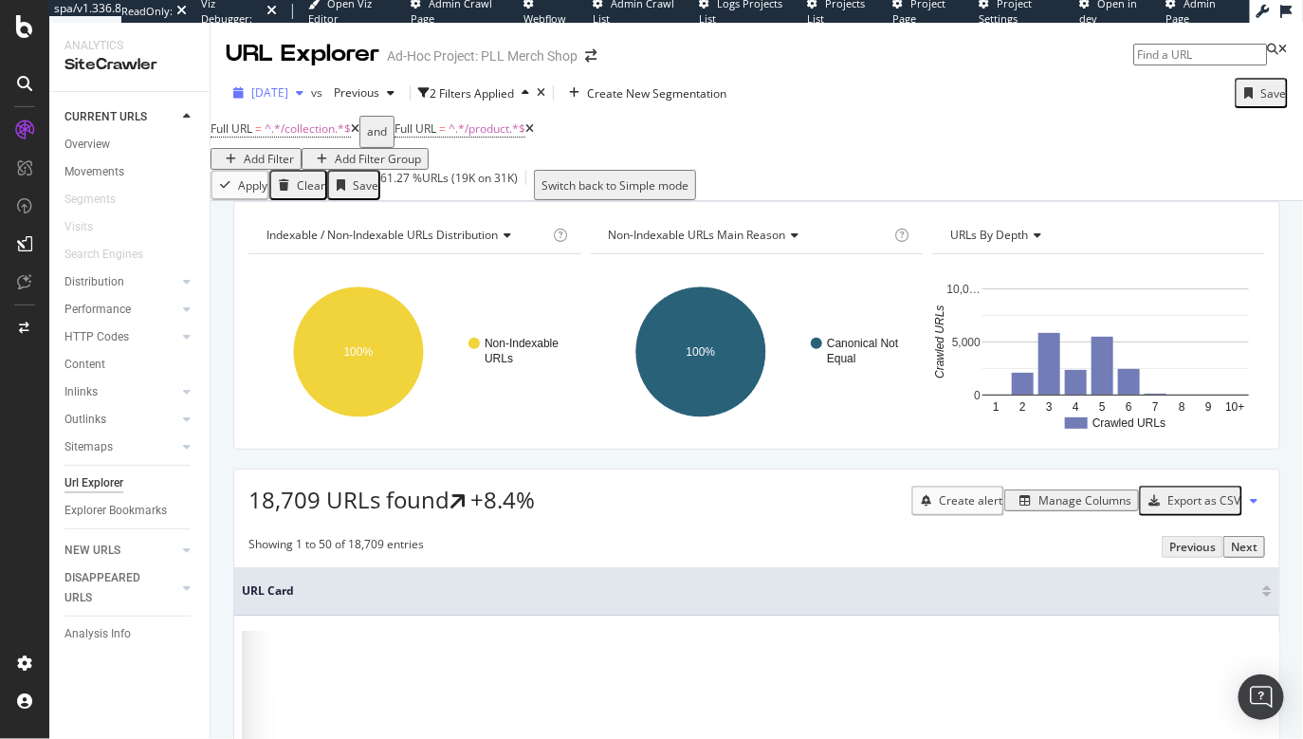
click at [303, 90] on icon "button" at bounding box center [300, 92] width 8 height 11
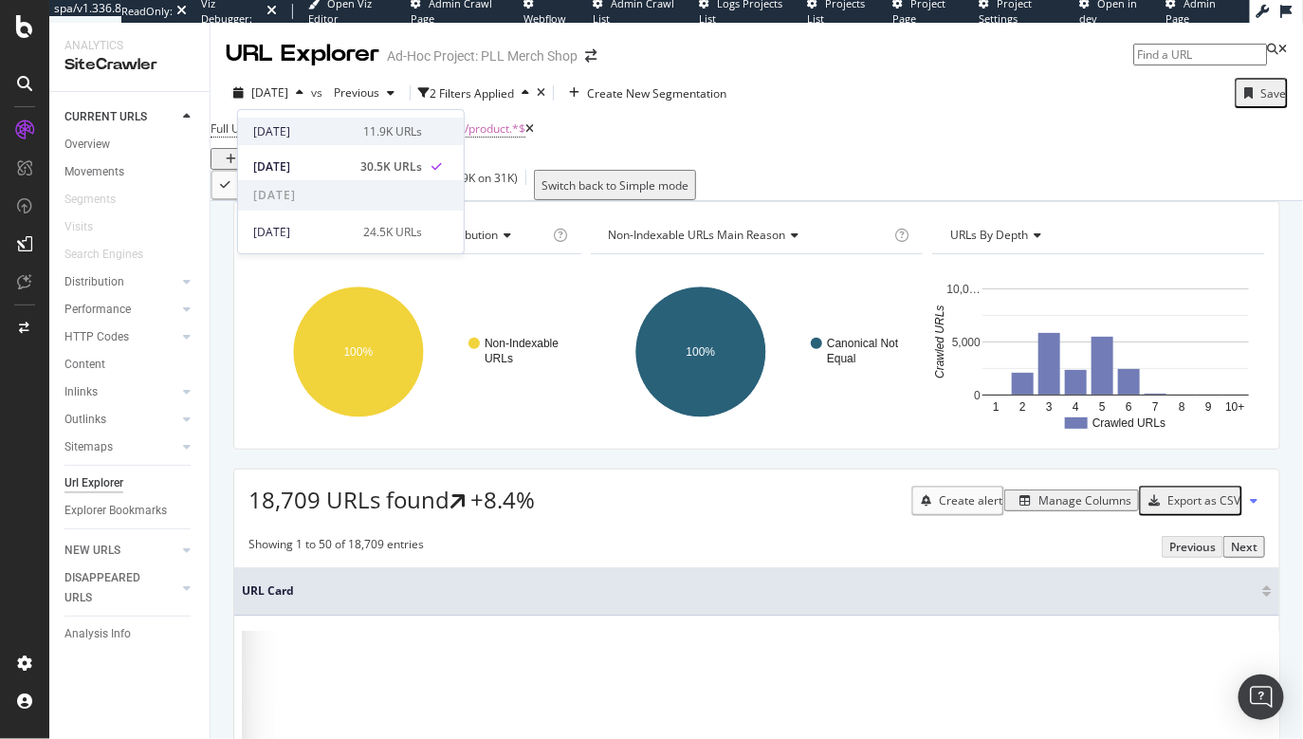
click at [321, 141] on div "[DATE] 11.9K URLs" at bounding box center [351, 131] width 226 height 27
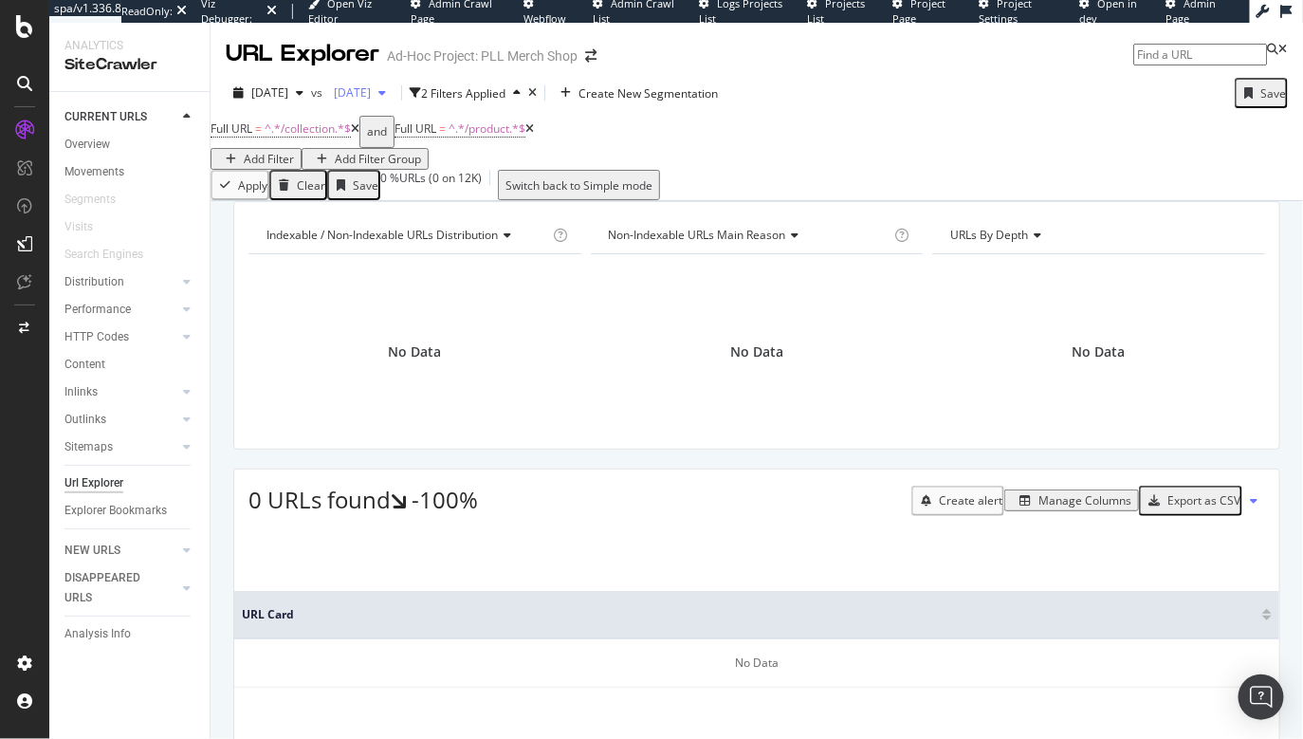
click at [386, 93] on icon "button" at bounding box center [382, 92] width 8 height 11
click at [100, 142] on div "Overview" at bounding box center [87, 145] width 46 height 20
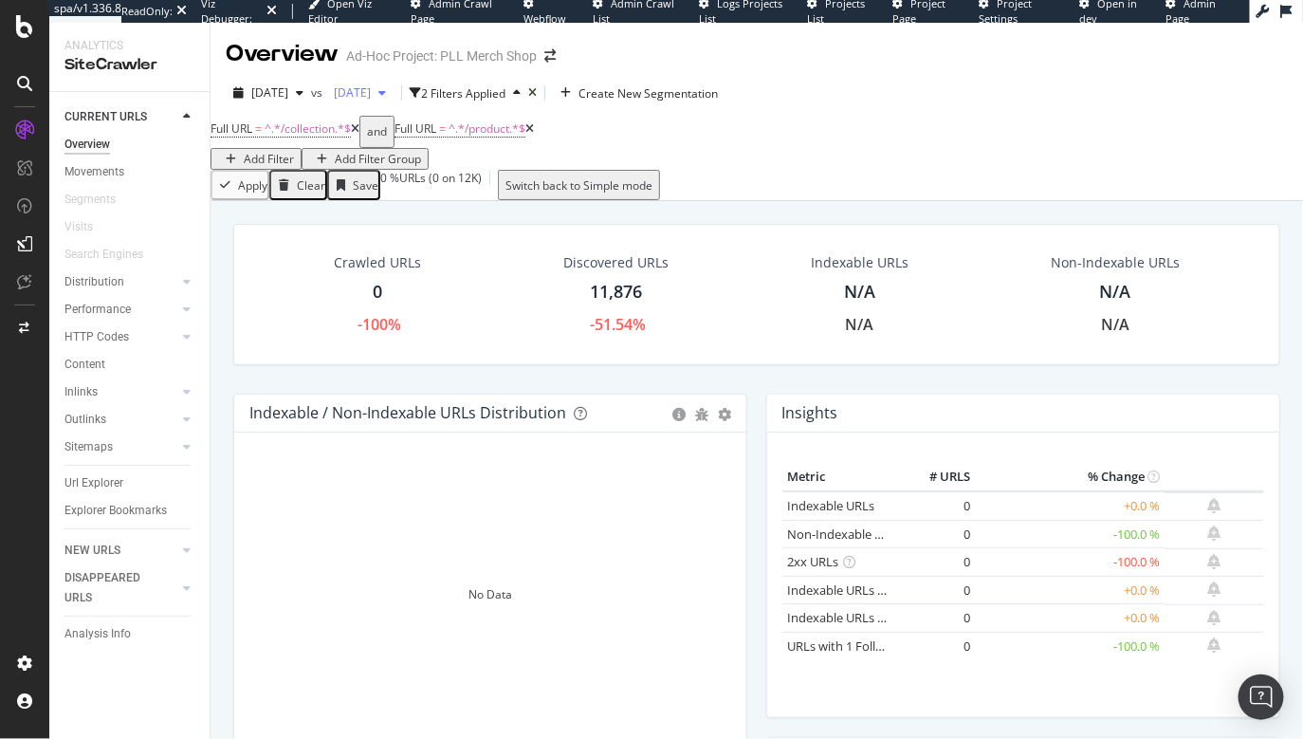
click at [393, 101] on div "[DATE]" at bounding box center [359, 93] width 67 height 28
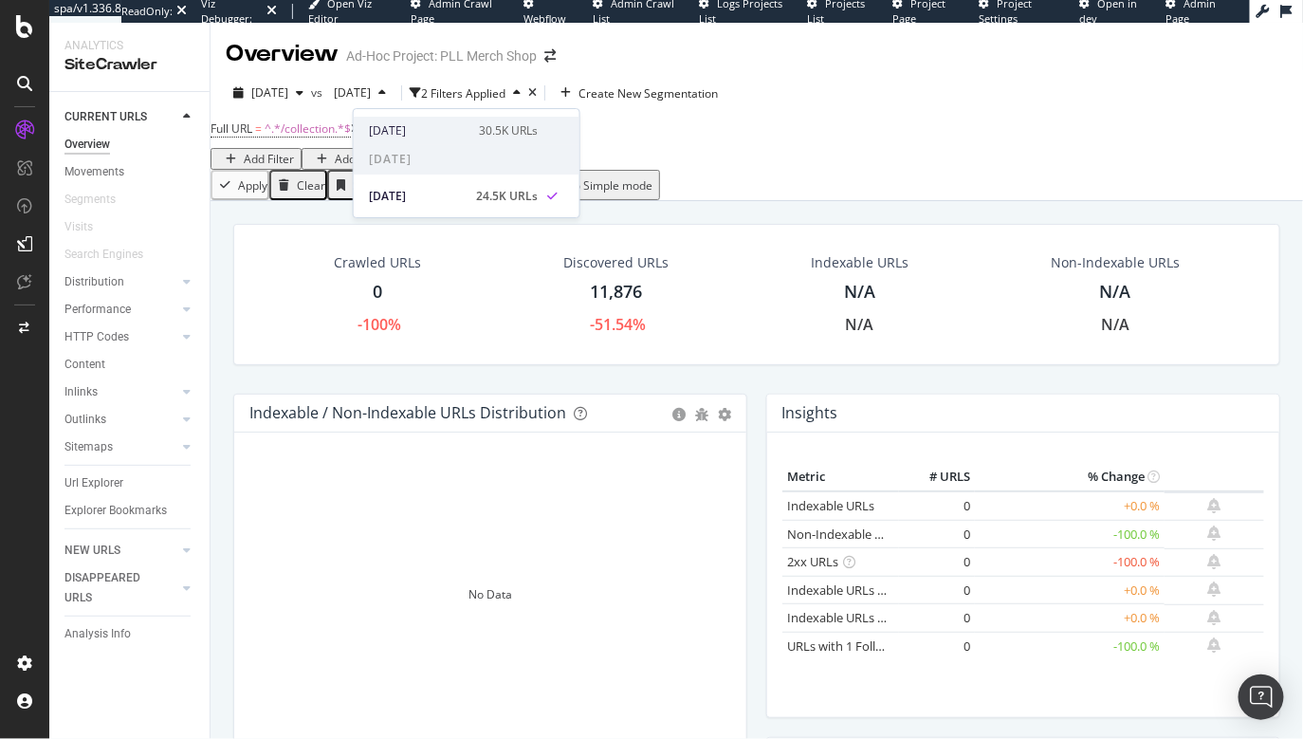
click at [415, 130] on div "[DATE]" at bounding box center [418, 130] width 99 height 17
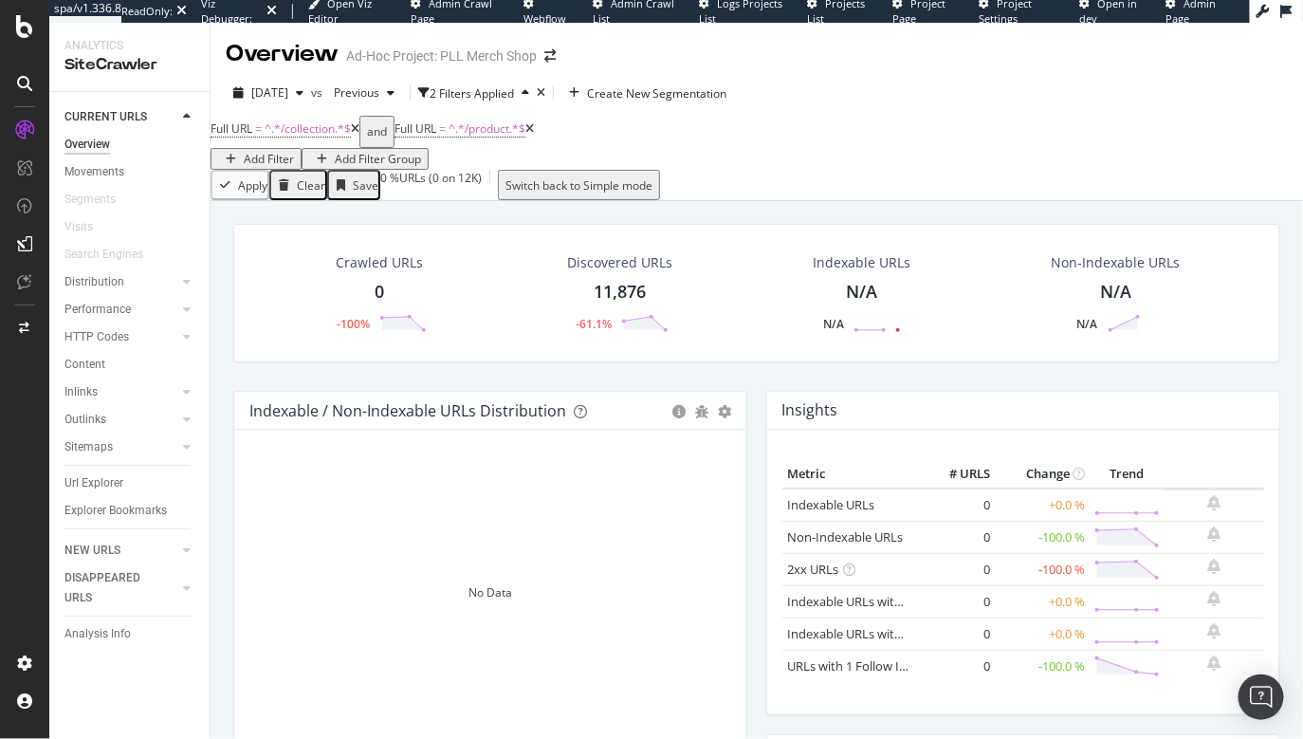
click at [935, 164] on div "Full URL = ^.*/collection.*$ and Full URL = ^.*/product.*$ Add Filter Add Filte…" at bounding box center [756, 143] width 1092 height 54
click at [112, 176] on div "Movements" at bounding box center [94, 172] width 60 height 20
click at [288, 95] on span "[DATE]" at bounding box center [269, 92] width 37 height 16
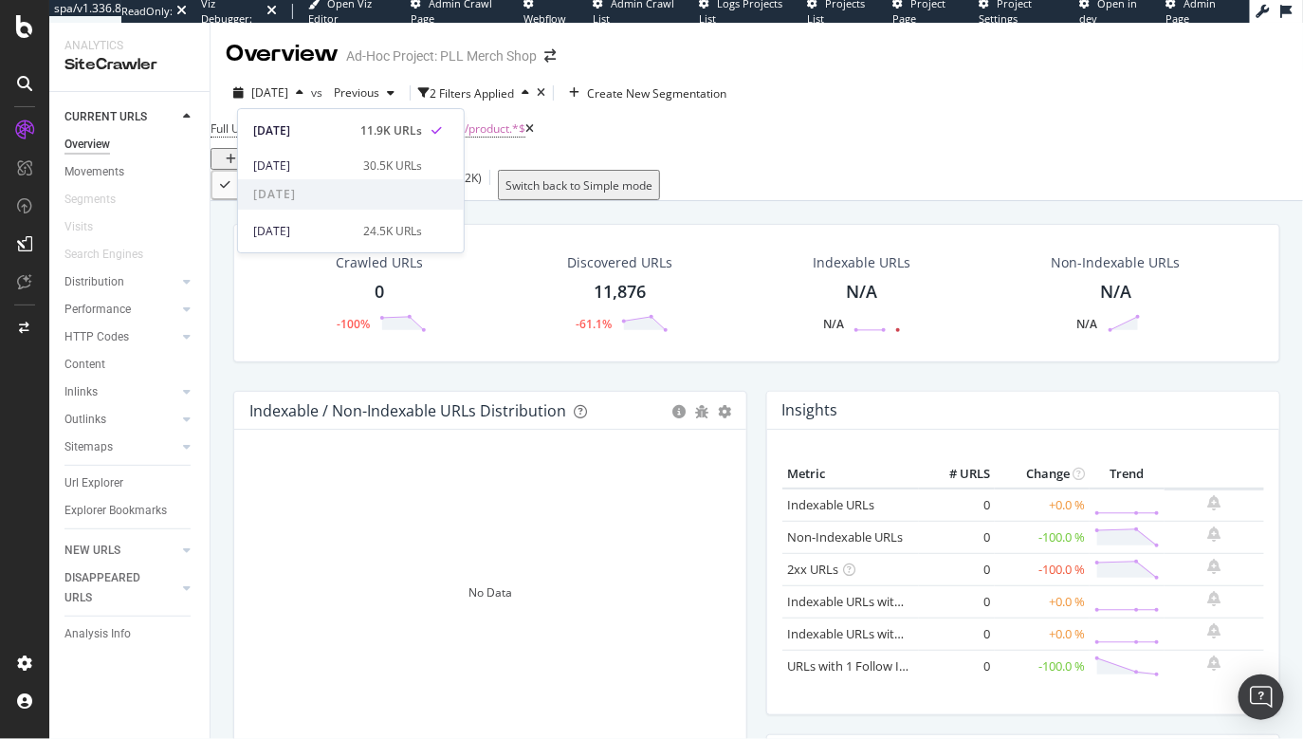
click at [870, 95] on div "[DATE] vs Previous 2 Filters Applied Create New Segmentation" at bounding box center [756, 97] width 1092 height 38
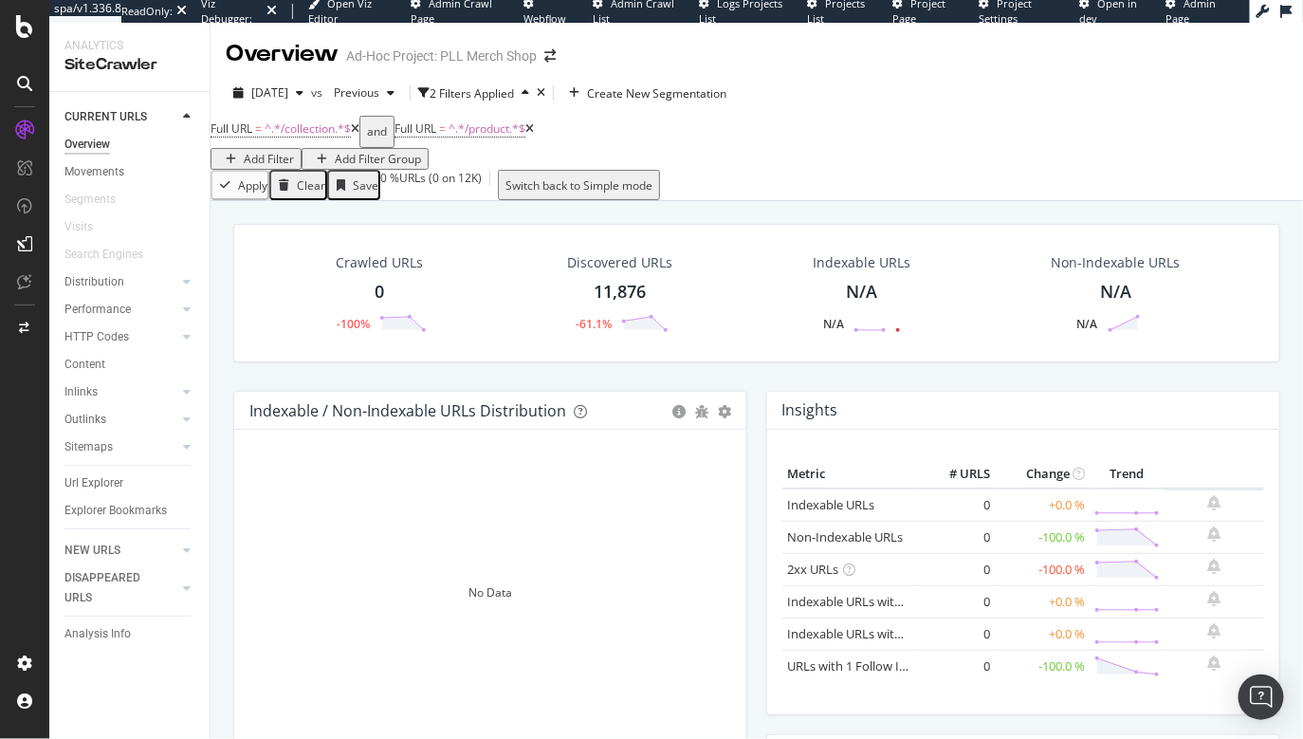
click at [359, 135] on icon at bounding box center [355, 128] width 9 height 11
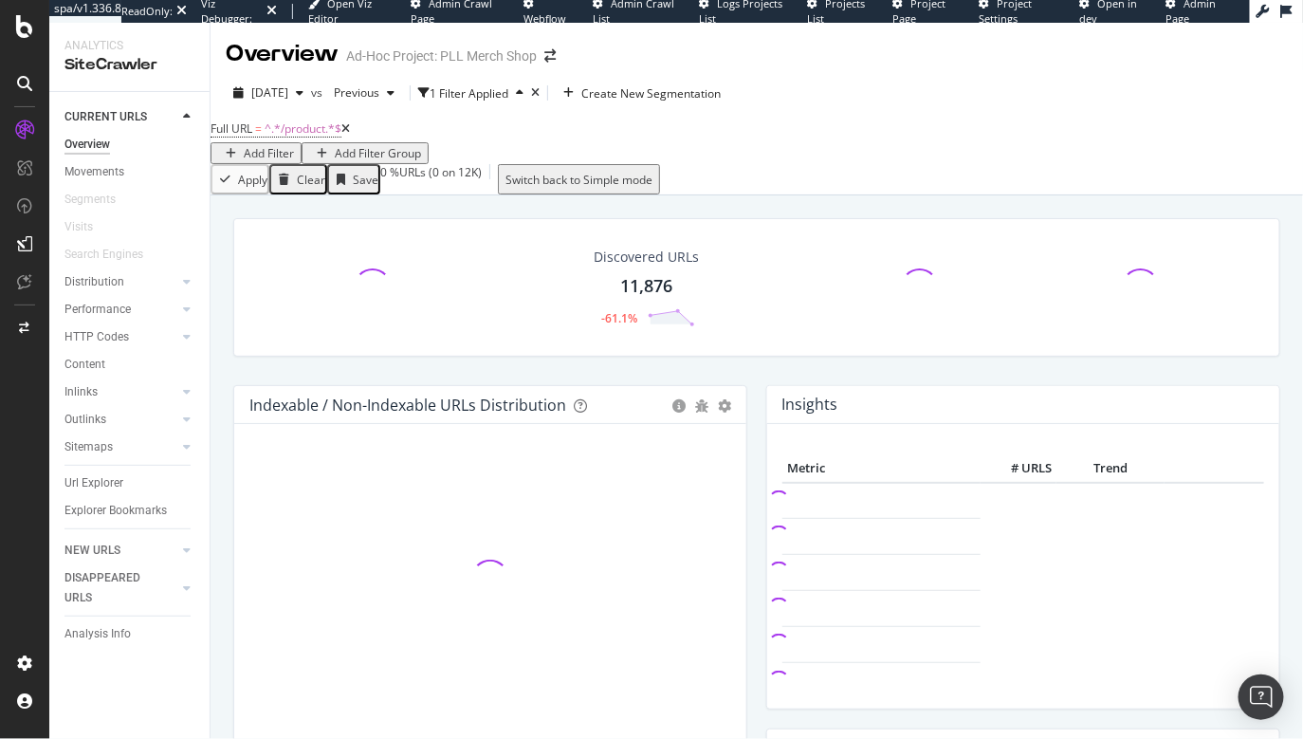
click at [244, 148] on div "button" at bounding box center [231, 153] width 26 height 11
click at [350, 135] on icon at bounding box center [345, 128] width 9 height 11
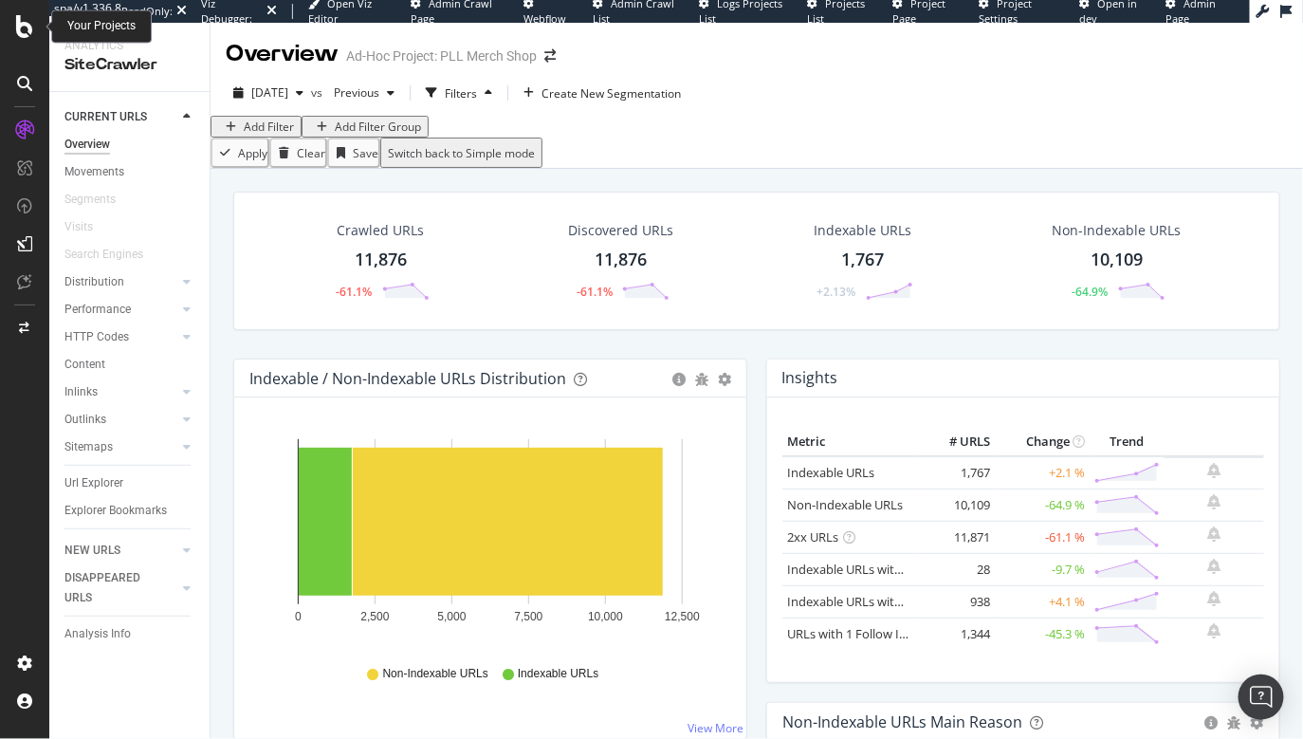
click at [19, 18] on icon at bounding box center [24, 26] width 17 height 23
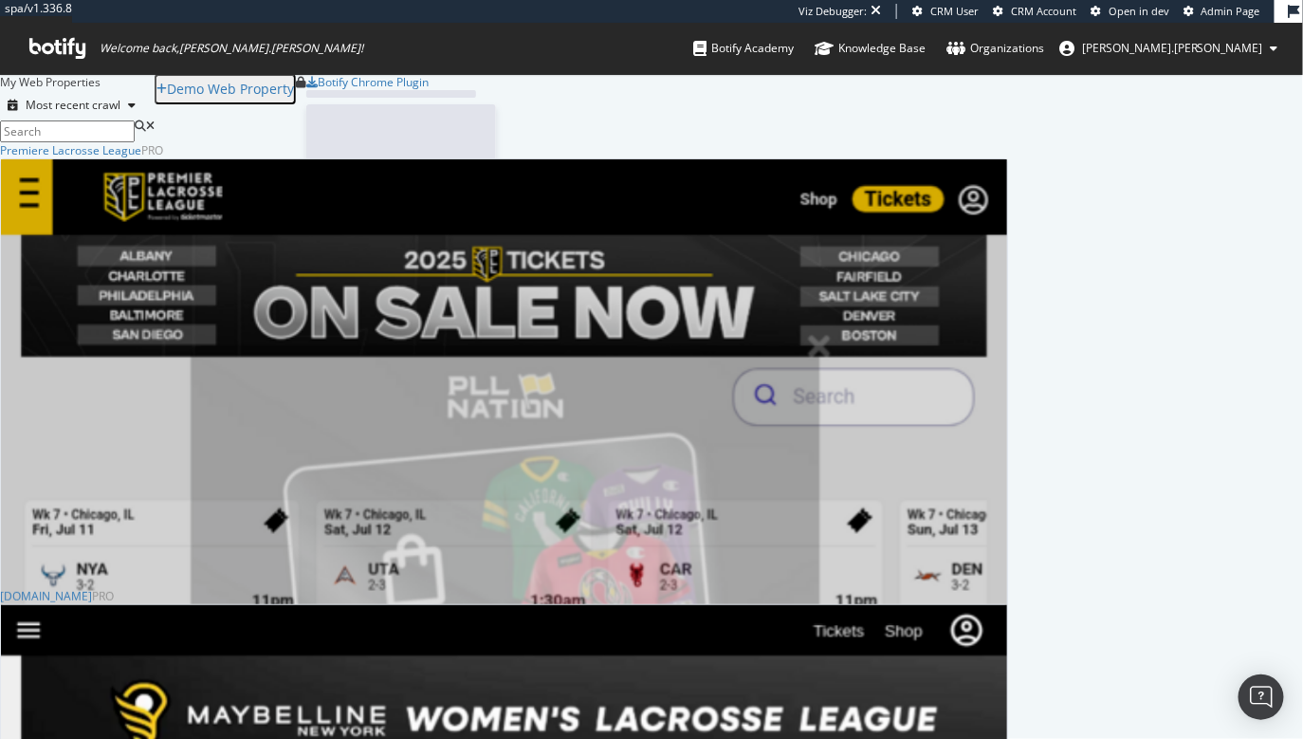
scroll to position [1441, 1007]
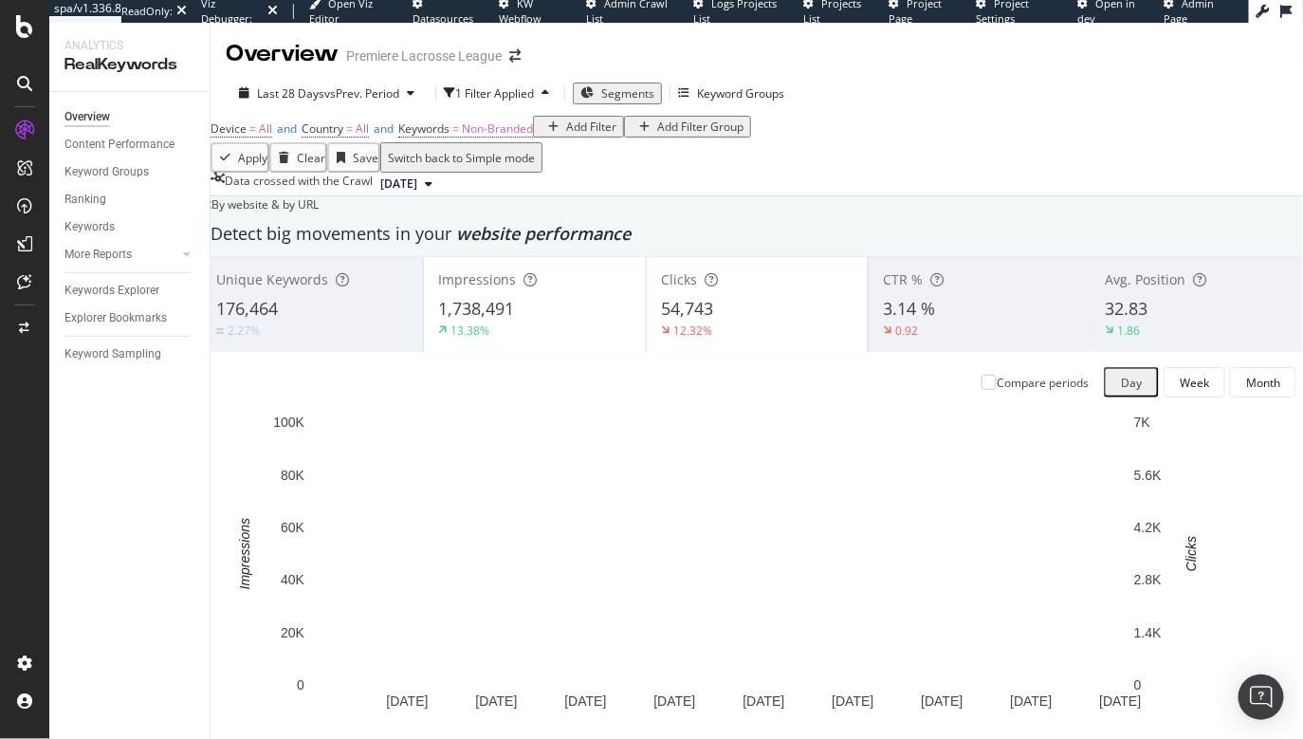
scroll to position [186, 0]
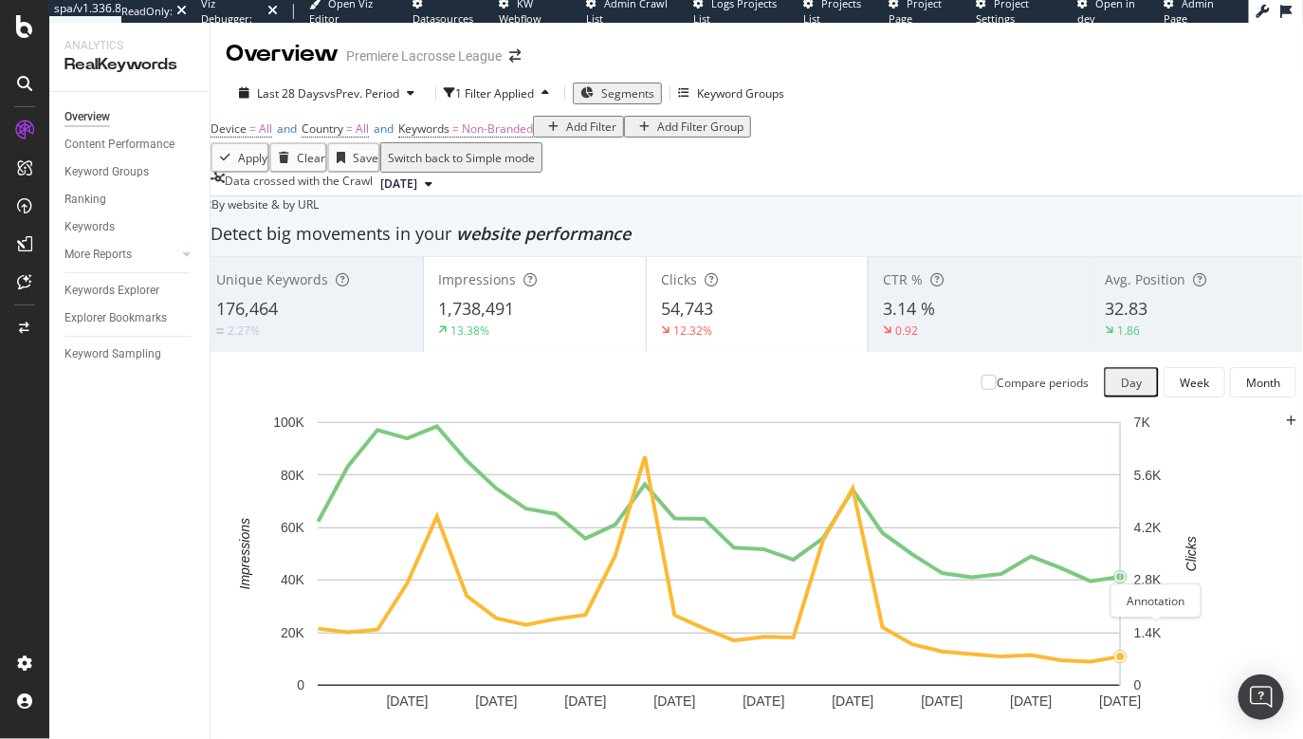
click at [1286, 427] on icon "plus" at bounding box center [1291, 420] width 10 height 11
click at [232, 640] on input "[DATE]" at bounding box center [178, 651] width 107 height 22
type input "[DATE]"
click at [262, 662] on textarea at bounding box center [193, 681] width 137 height 38
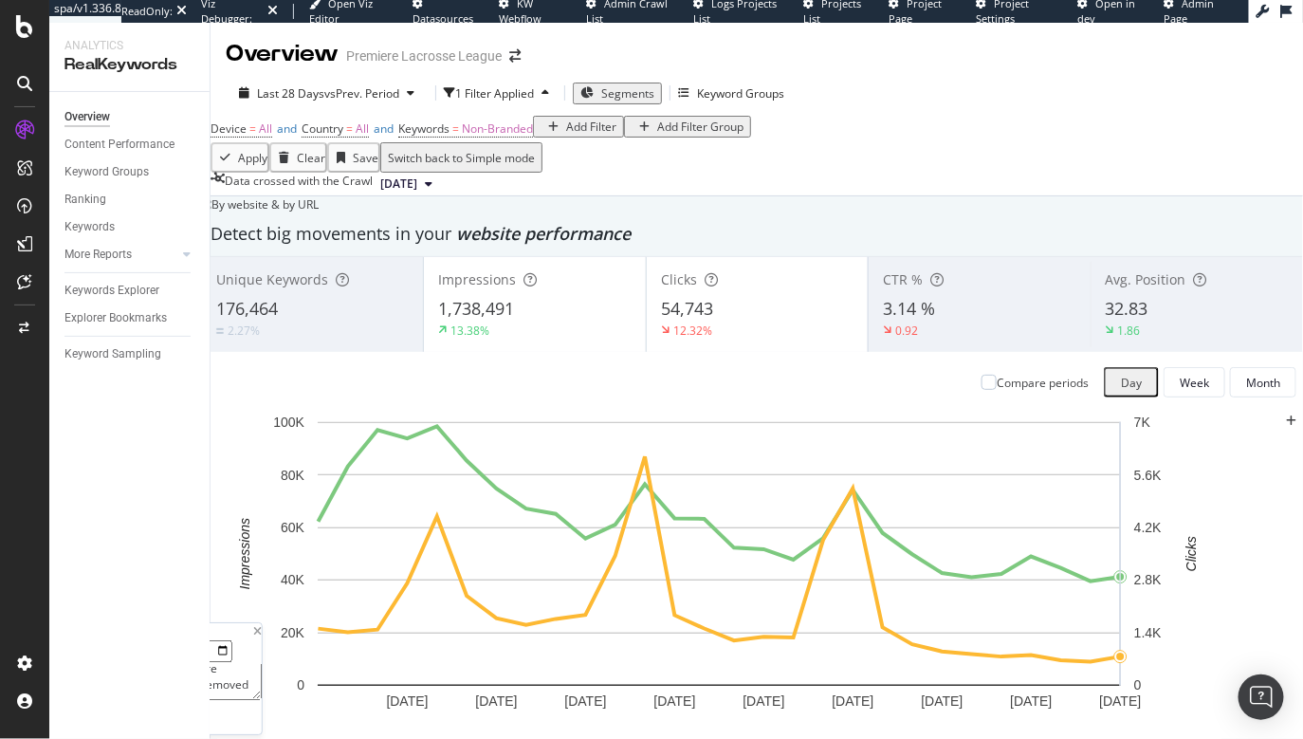
type textarea "Collection Aware Product URLs removed from Shop PLL"
click at [178, 711] on div "Save" at bounding box center [166, 719] width 26 height 16
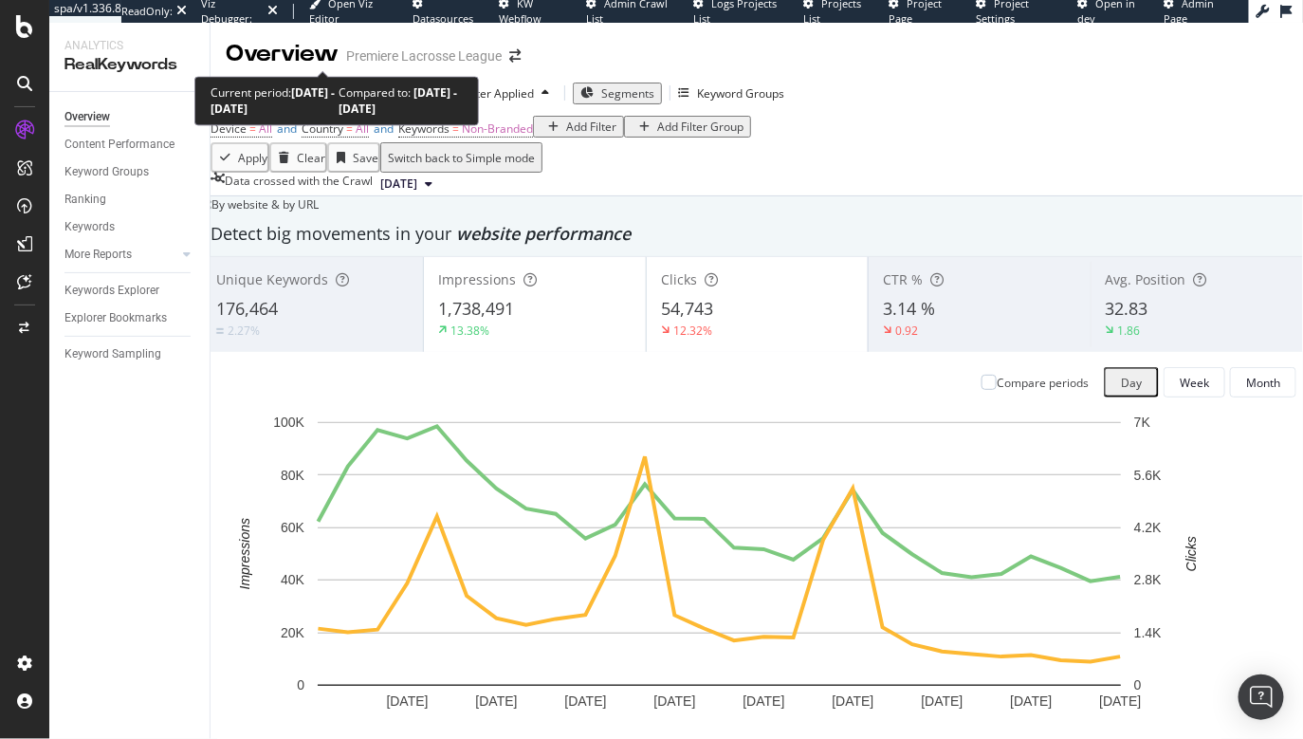
click at [351, 85] on span "vs Prev. Period" at bounding box center [361, 93] width 75 height 16
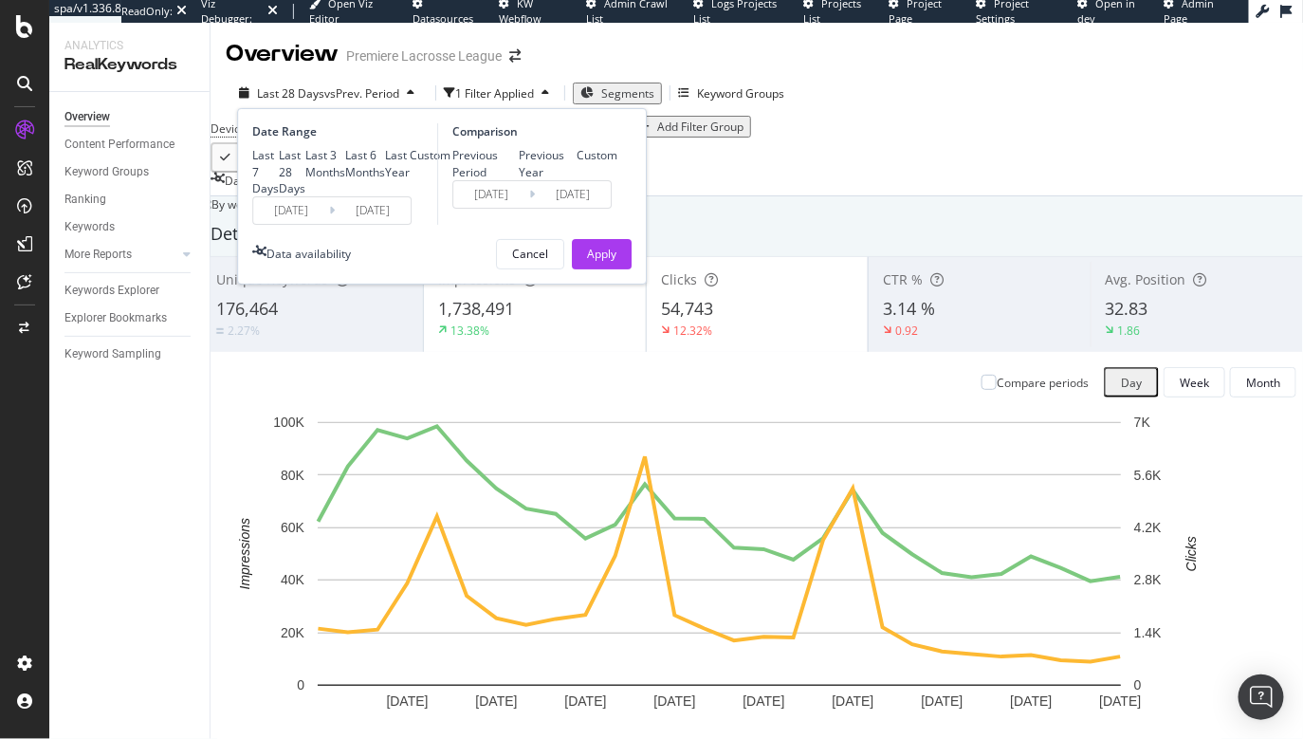
click at [519, 147] on div "Previous Year" at bounding box center [548, 163] width 59 height 32
type input "[DATE]"
click at [593, 268] on div "Apply" at bounding box center [601, 254] width 29 height 28
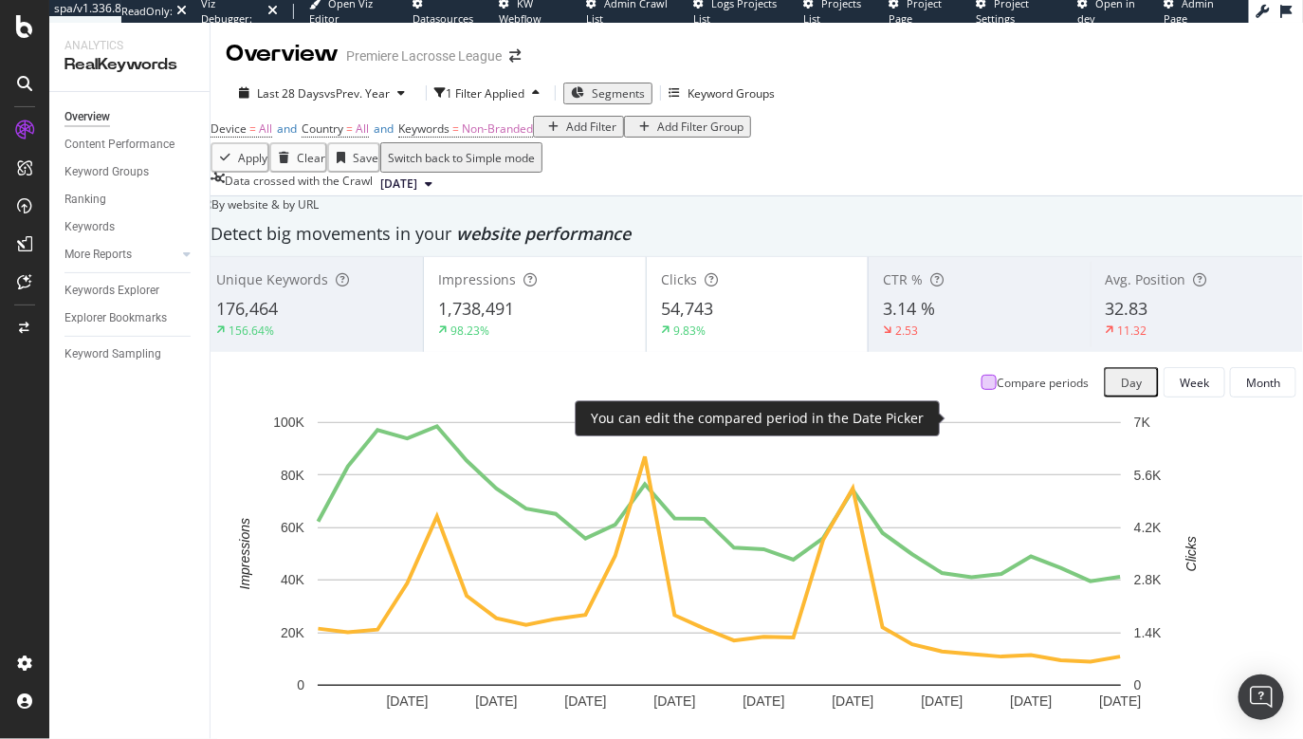
click at [981, 390] on div at bounding box center [988, 382] width 15 height 15
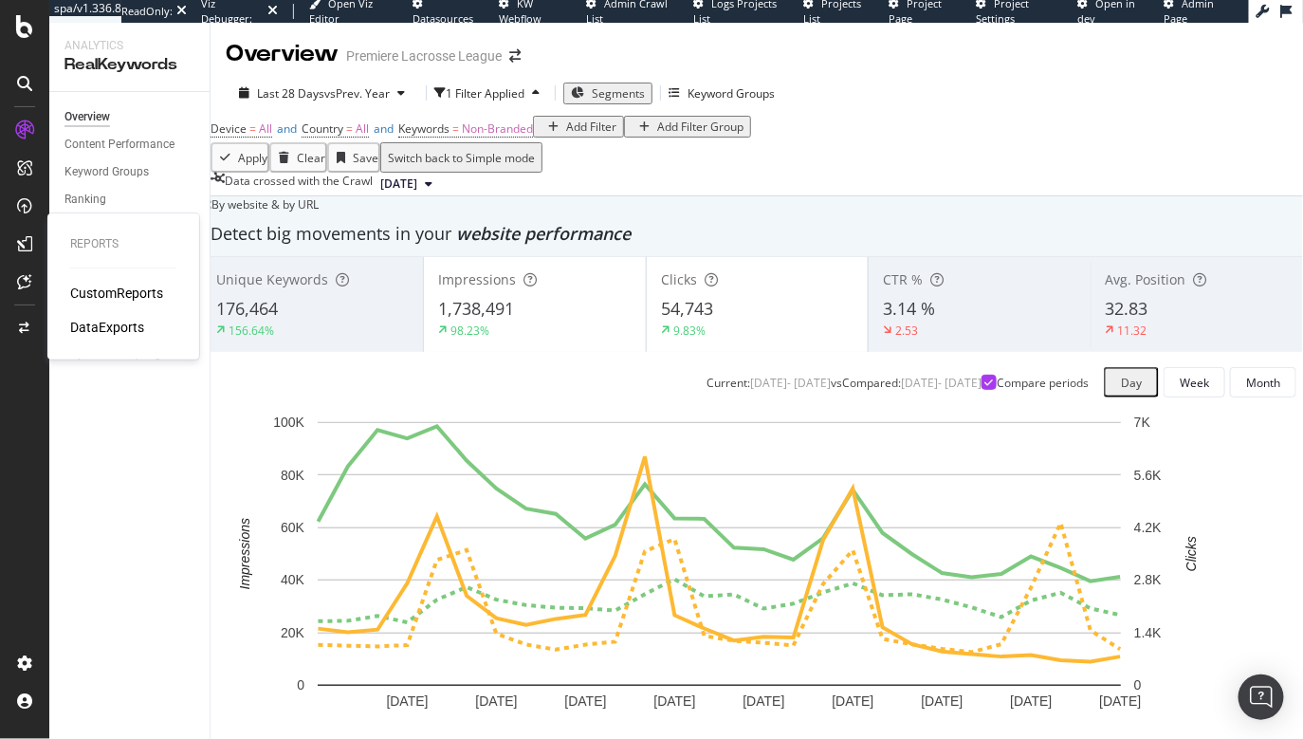
click at [104, 291] on div "CustomReports" at bounding box center [116, 292] width 93 height 19
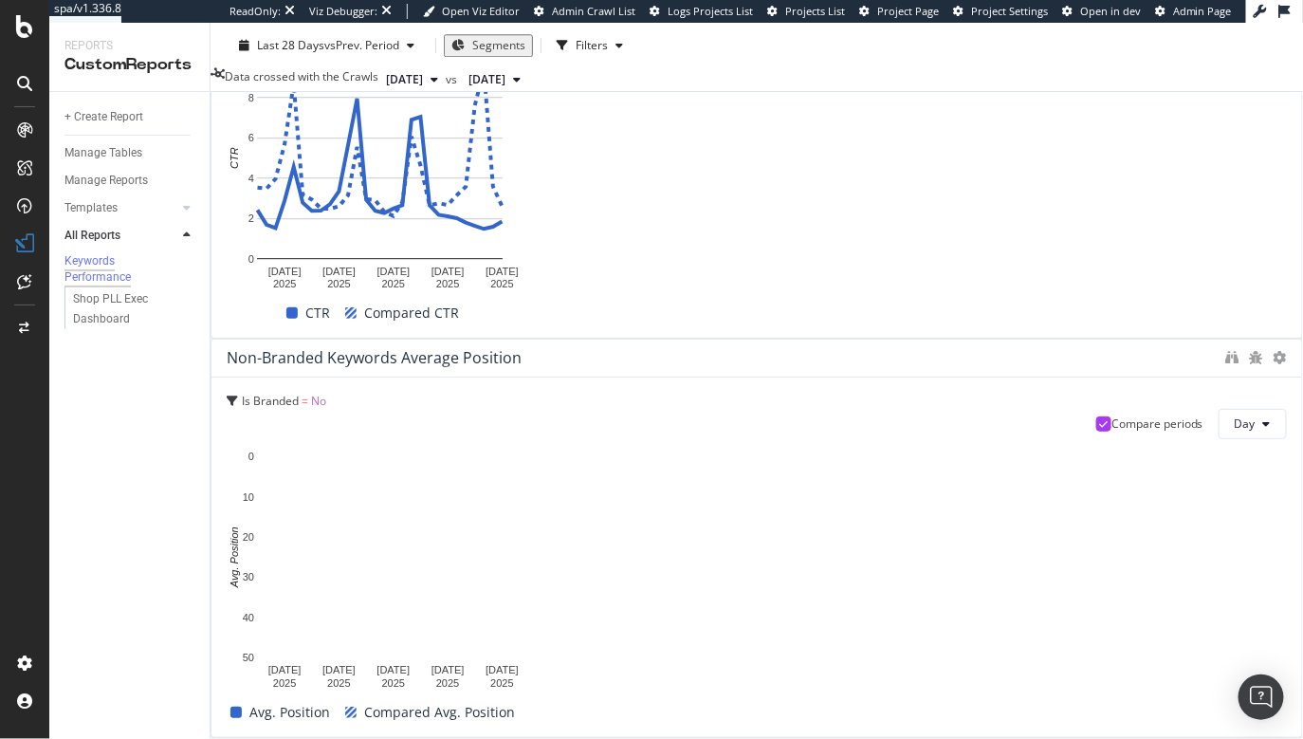
scroll to position [929, 0]
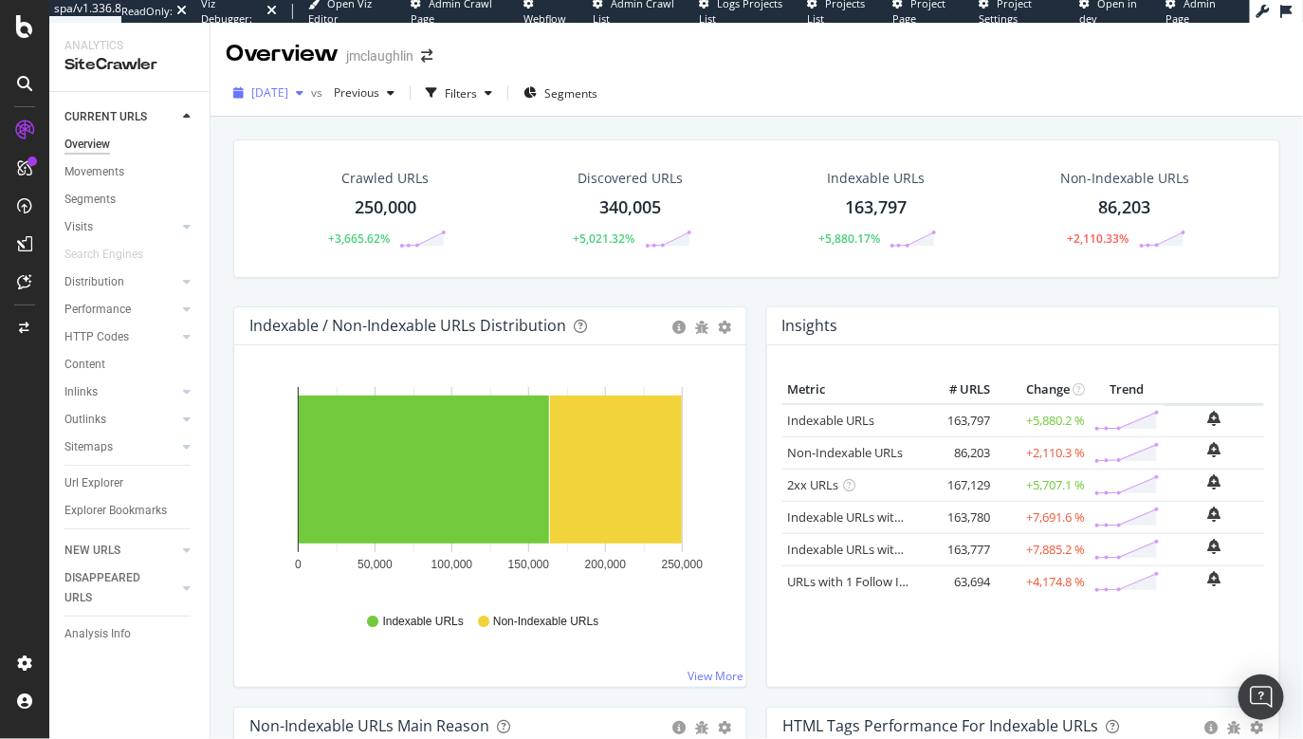
click at [288, 97] on span "2025 Apr. 7th" at bounding box center [269, 92] width 37 height 16
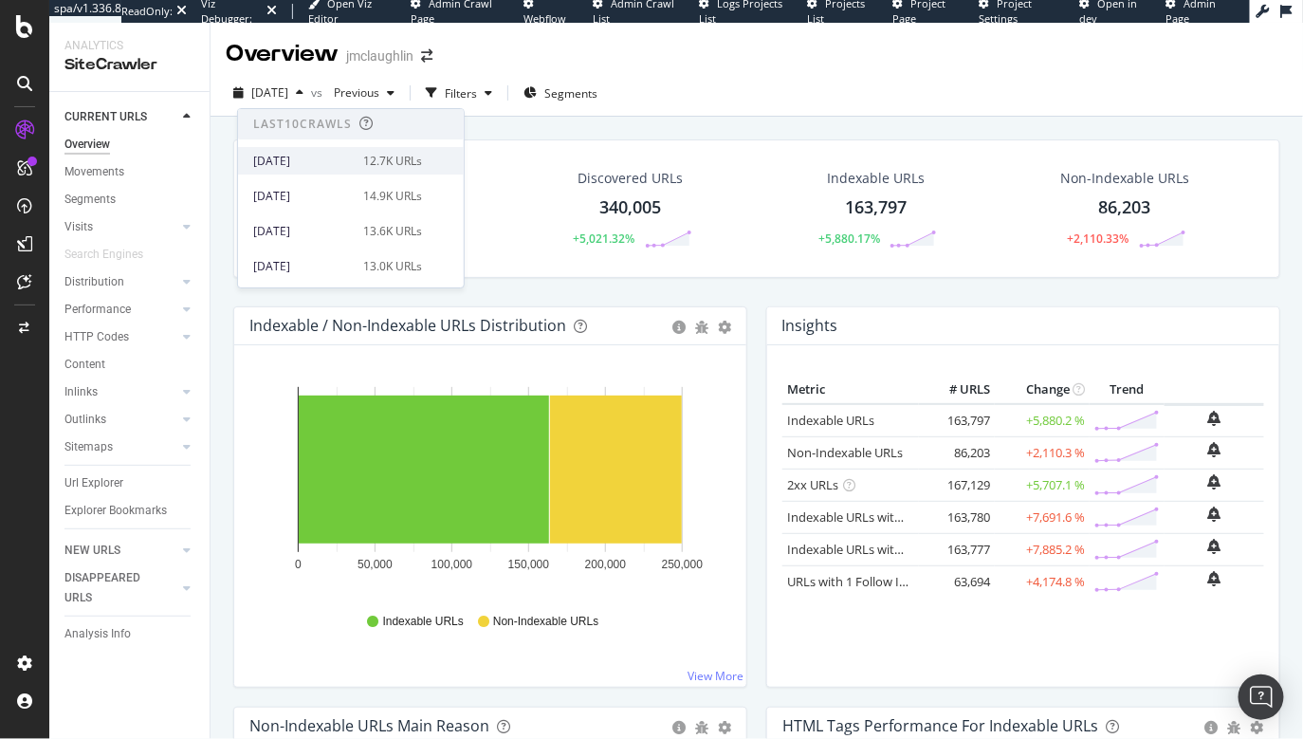
click at [304, 158] on div "2025 Aug. 10th" at bounding box center [302, 161] width 99 height 17
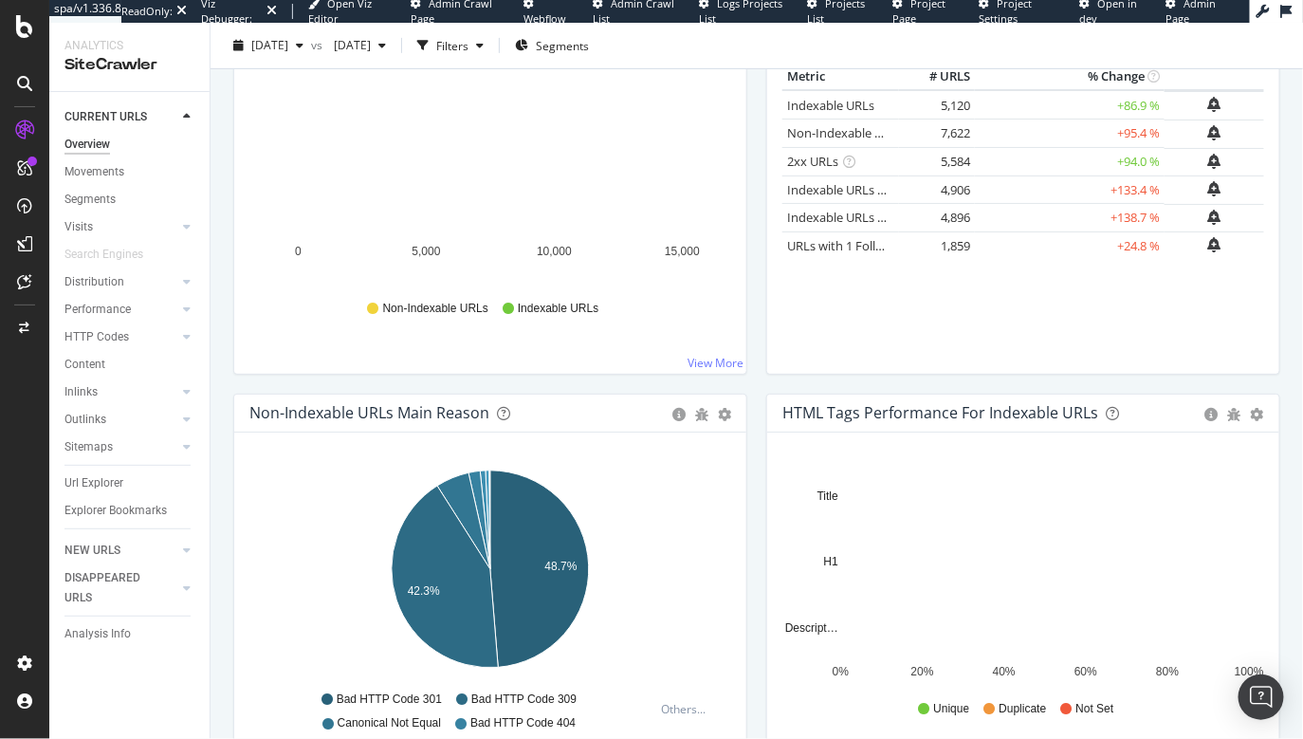
scroll to position [334, 0]
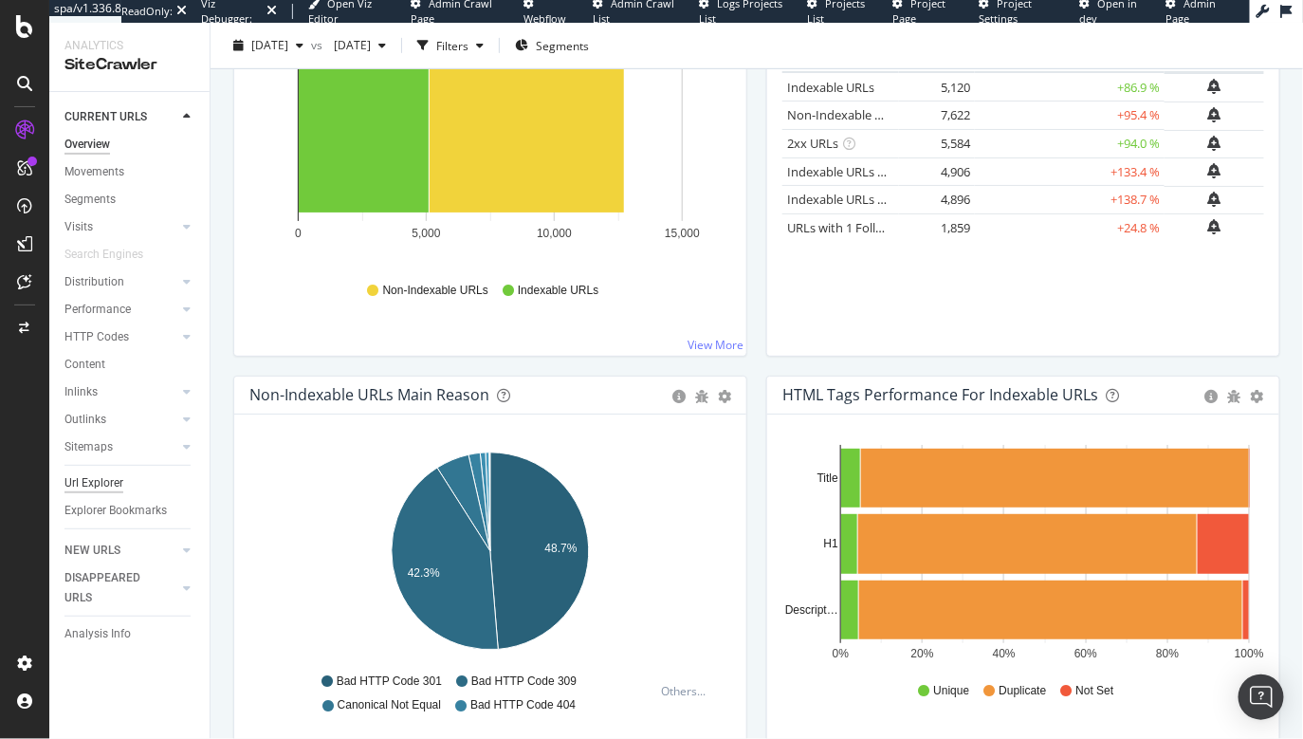
click at [100, 486] on div "Url Explorer" at bounding box center [93, 483] width 59 height 20
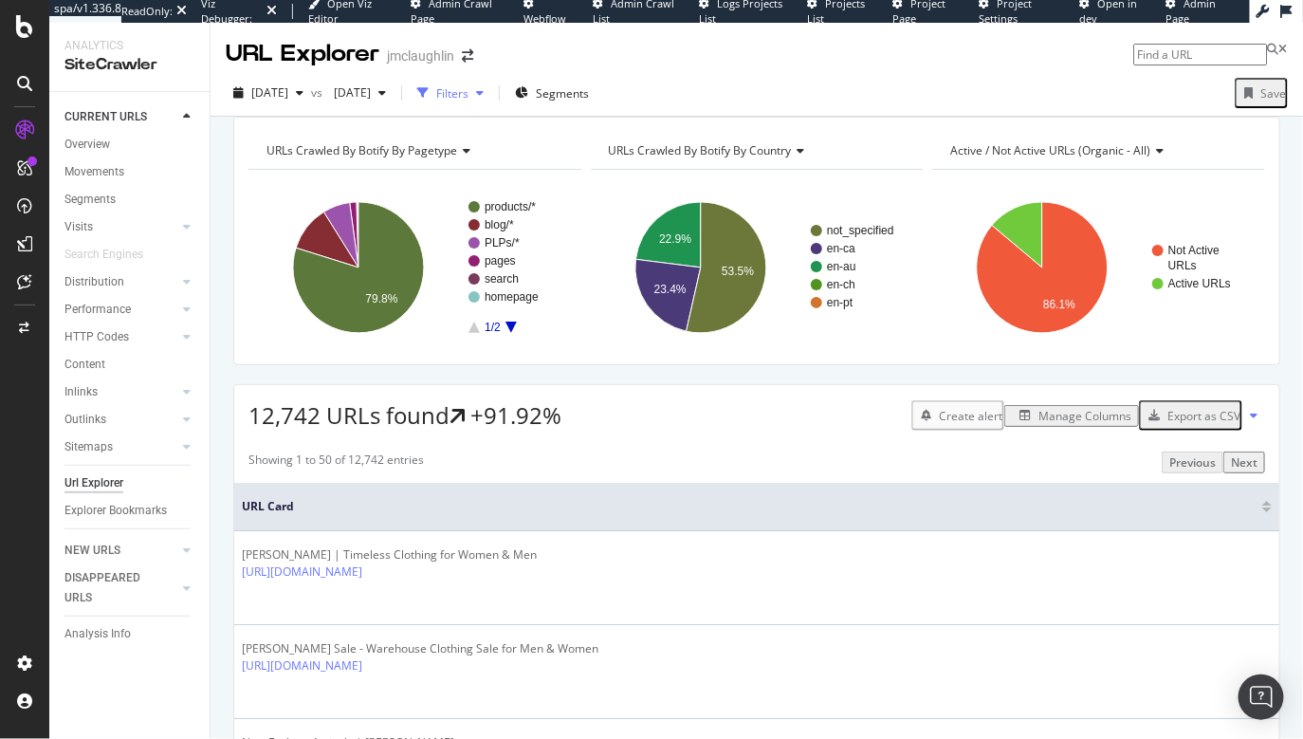
click at [468, 94] on div "Filters" at bounding box center [452, 93] width 32 height 16
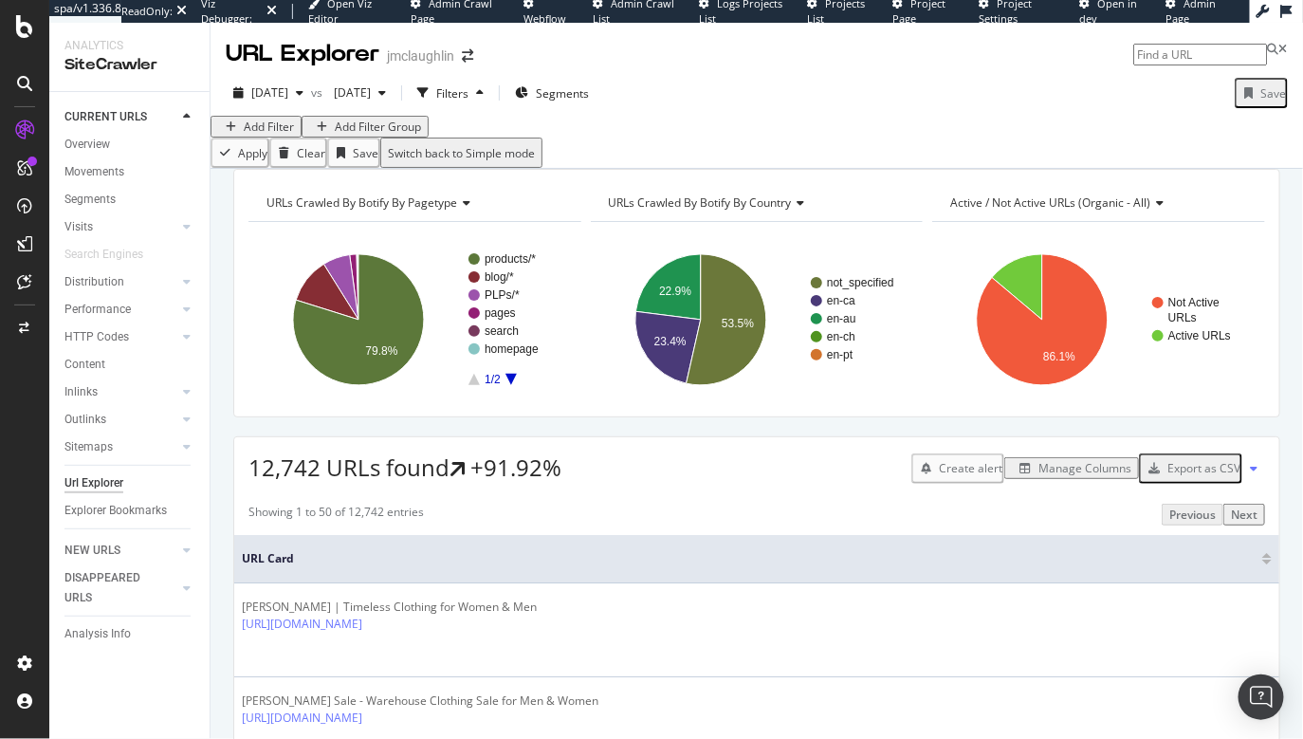
click at [273, 135] on div "Add Filter" at bounding box center [269, 127] width 50 height 16
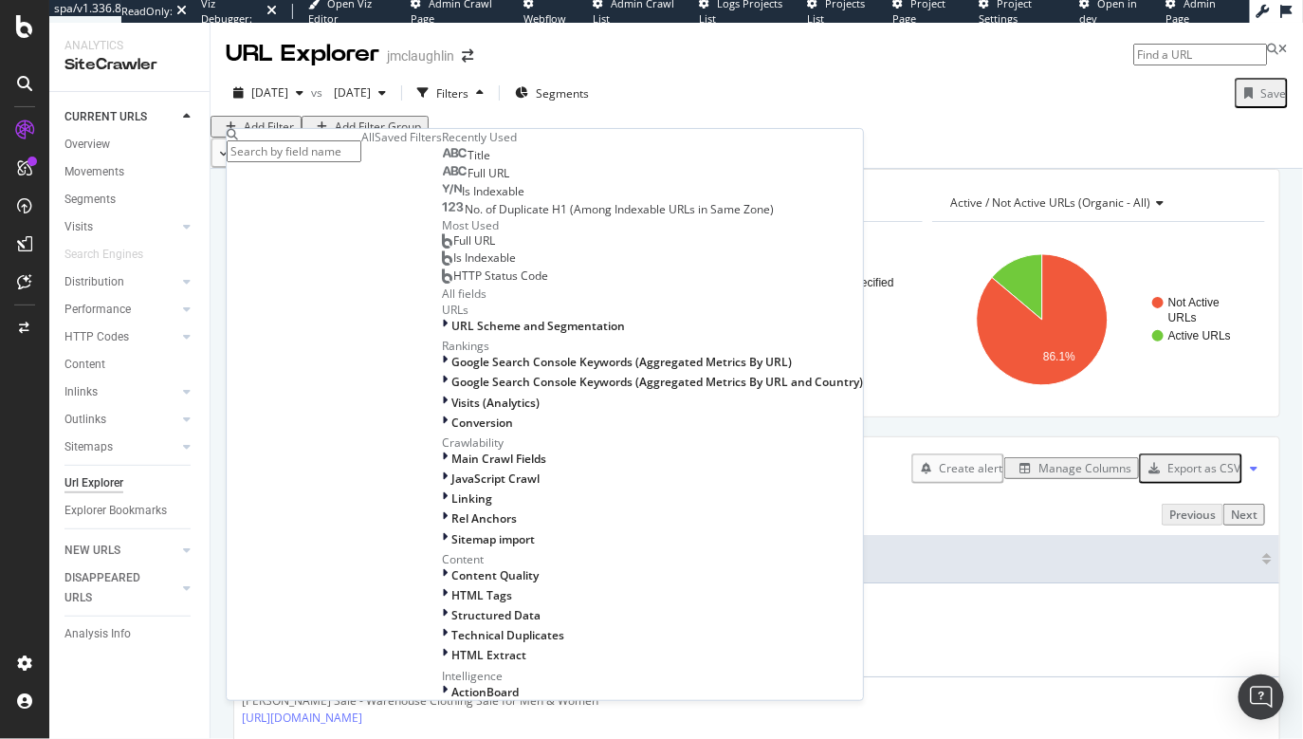
click at [442, 163] on div "Title" at bounding box center [466, 155] width 48 height 15
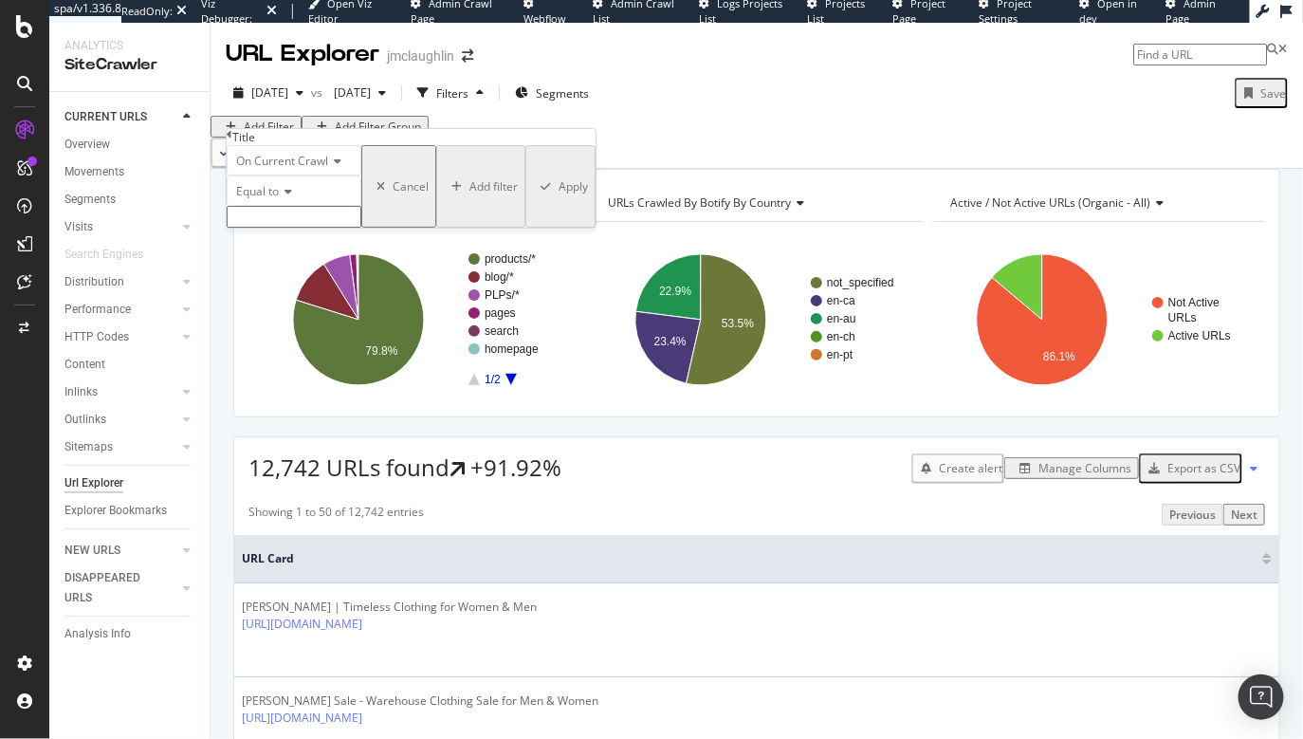
click at [307, 228] on input "text" at bounding box center [294, 217] width 135 height 22
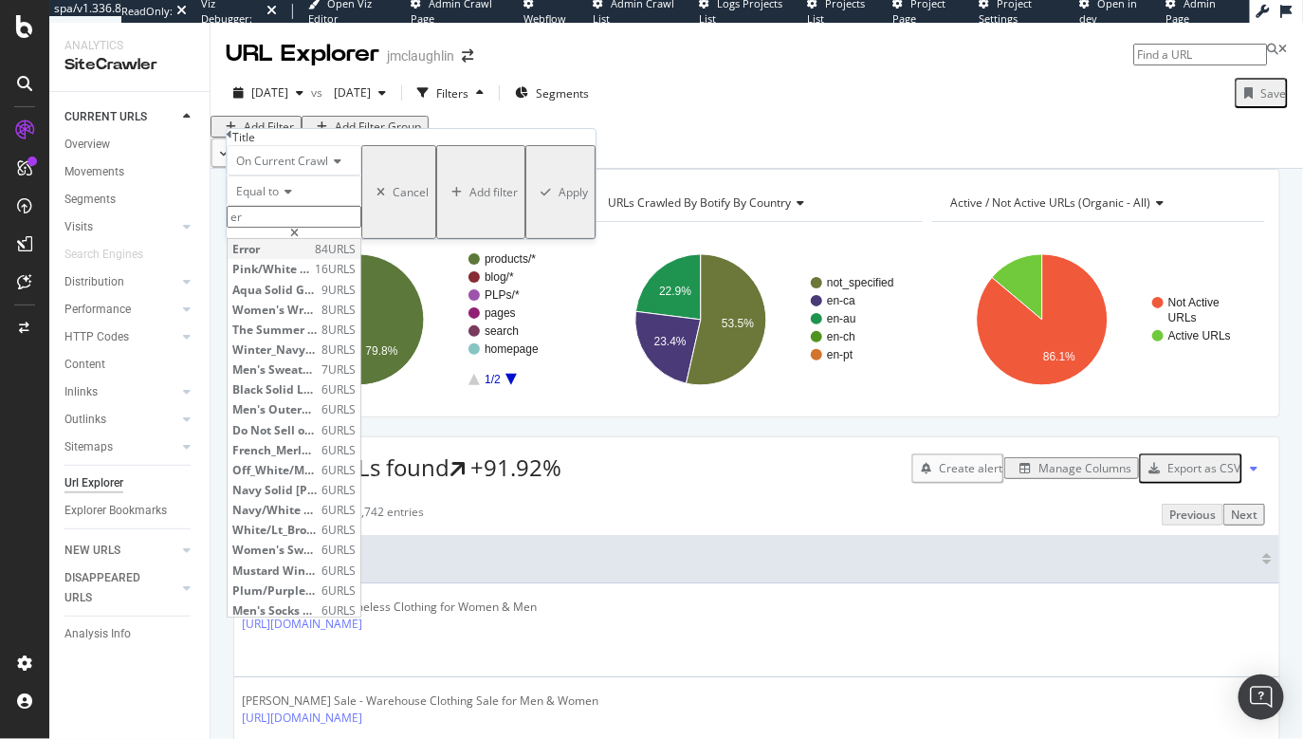
click at [301, 257] on span "Error" at bounding box center [271, 249] width 78 height 16
type input "Error"
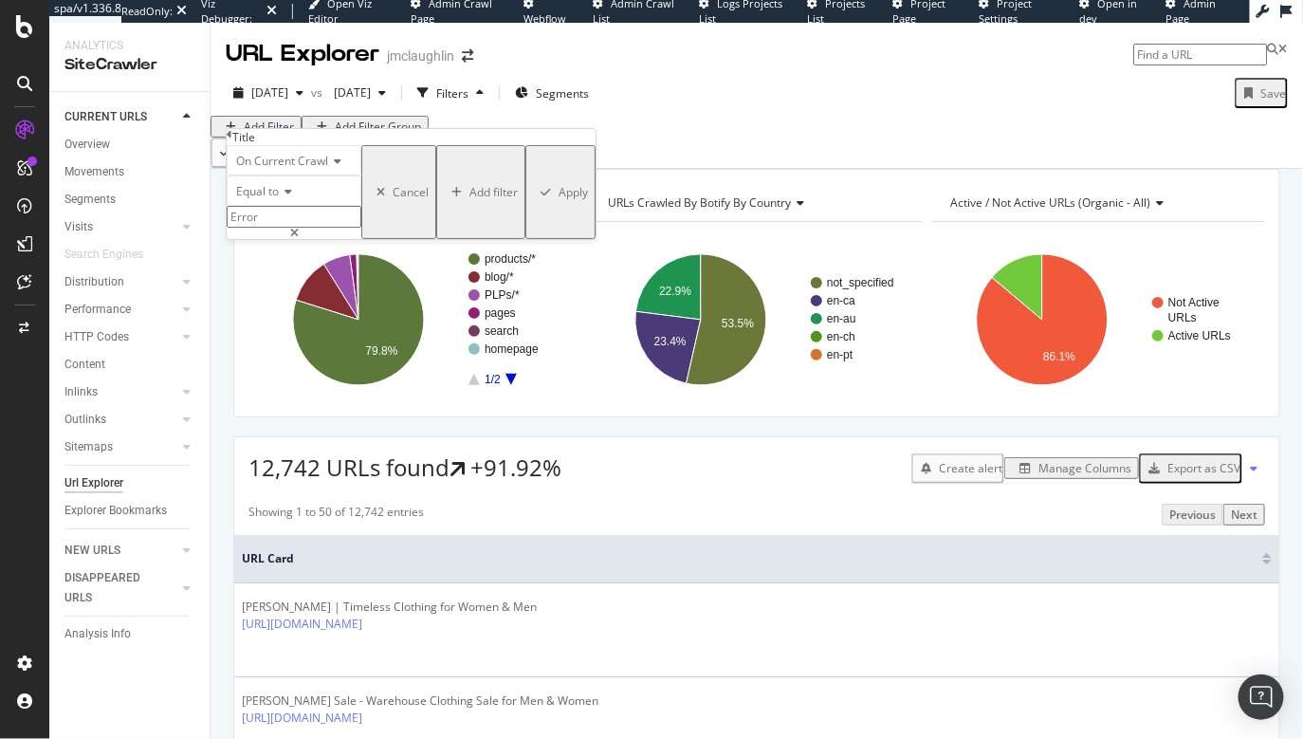
click at [558, 200] on div "Apply" at bounding box center [572, 192] width 29 height 16
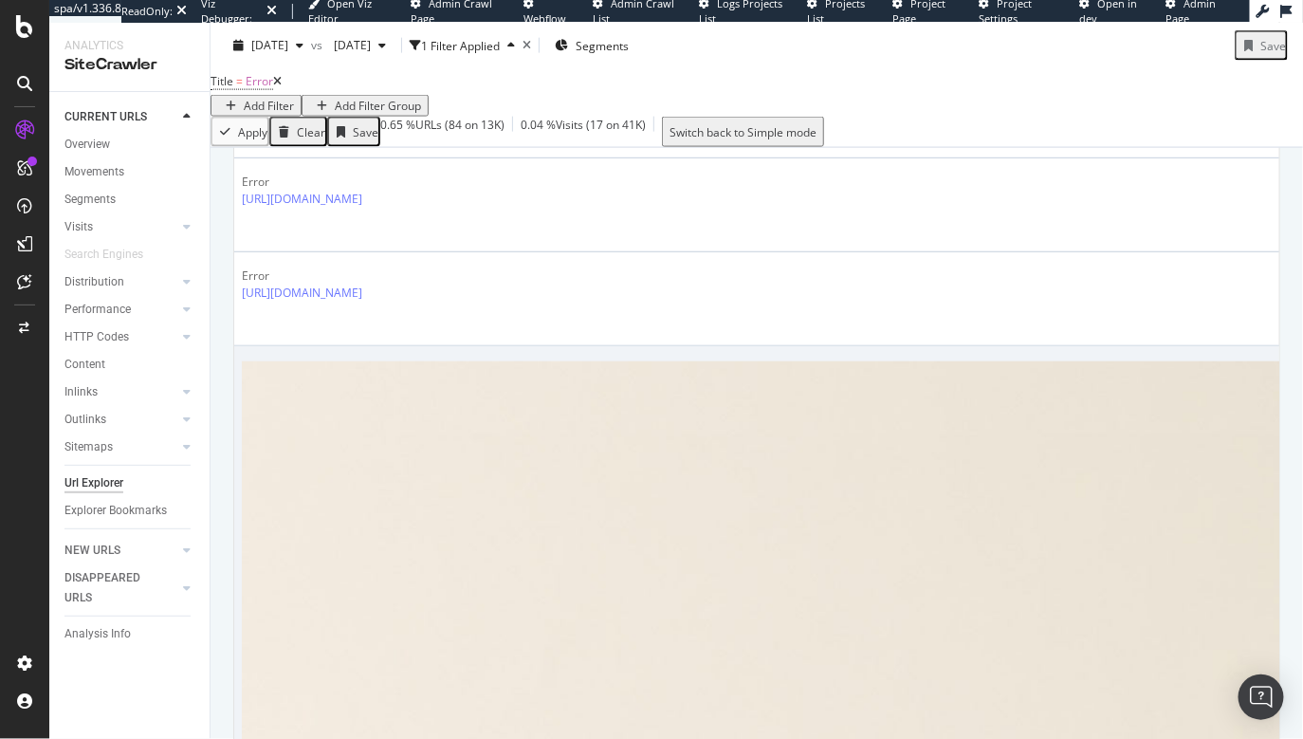
scroll to position [3432, 0]
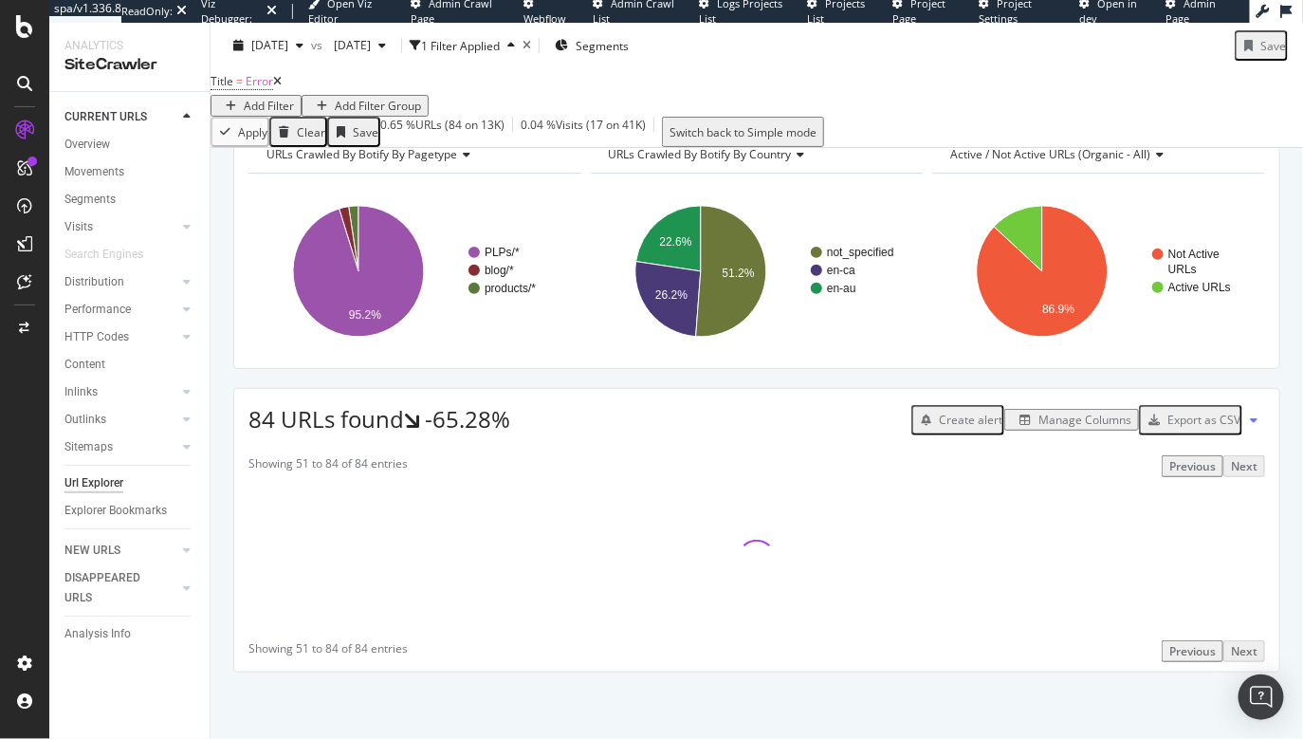
scroll to position [2342, 0]
